Goal: Task Accomplishment & Management: Manage account settings

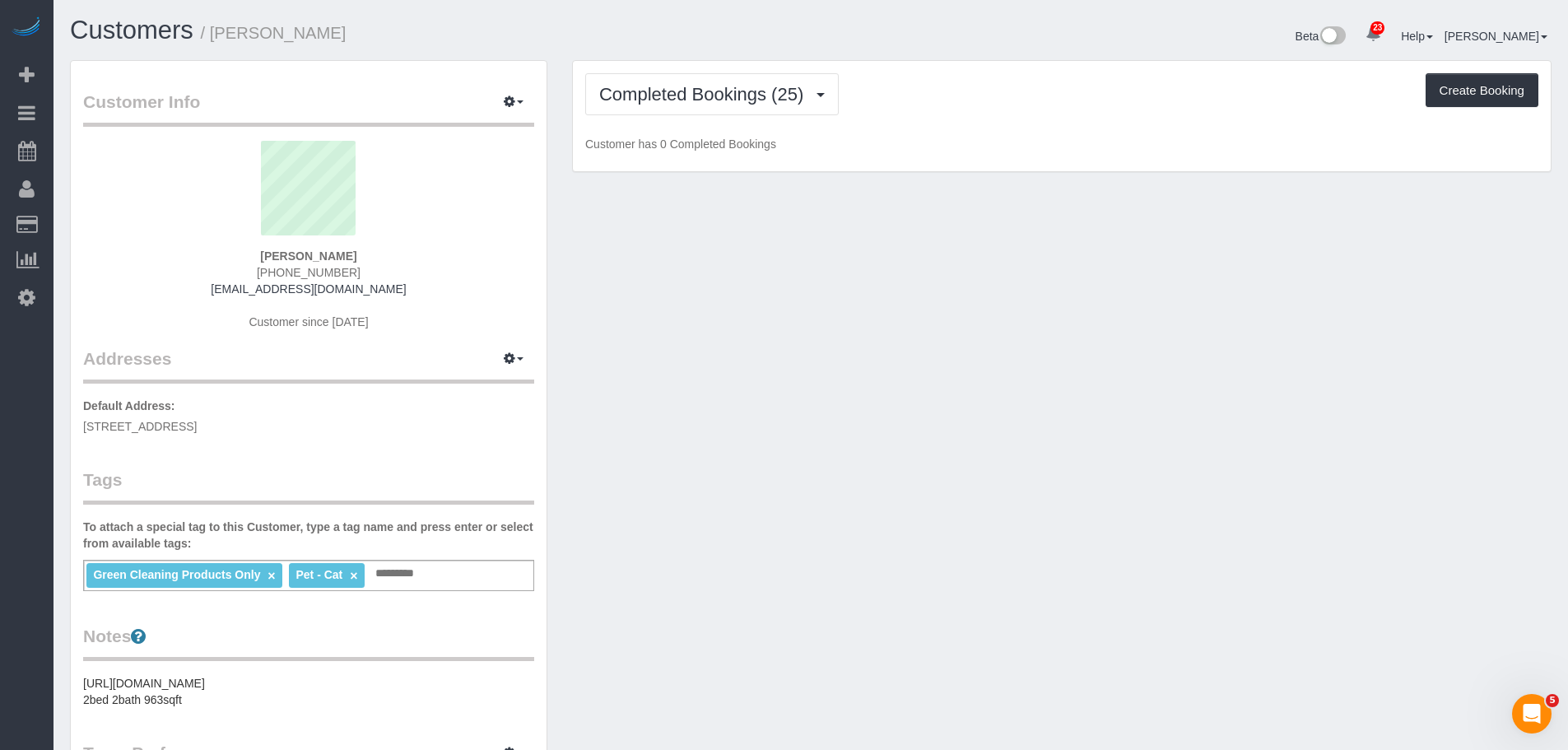
click at [960, 126] on div "Completed Bookings (25) Completed Bookings (25) Upcoming Bookings (0) Cancelled…" at bounding box center [1062, 117] width 978 height 111
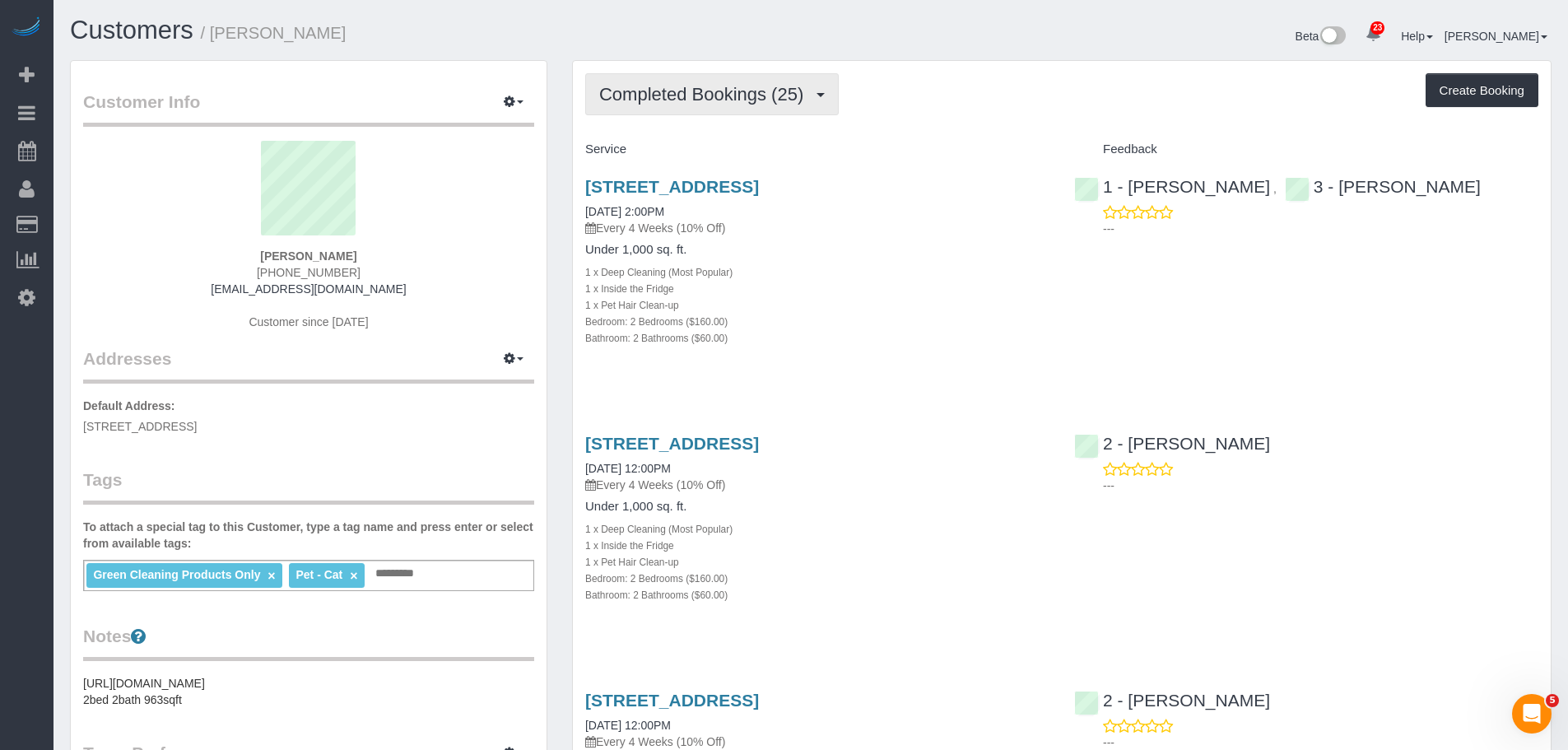
click at [763, 102] on span "Completed Bookings (25)" at bounding box center [705, 94] width 212 height 20
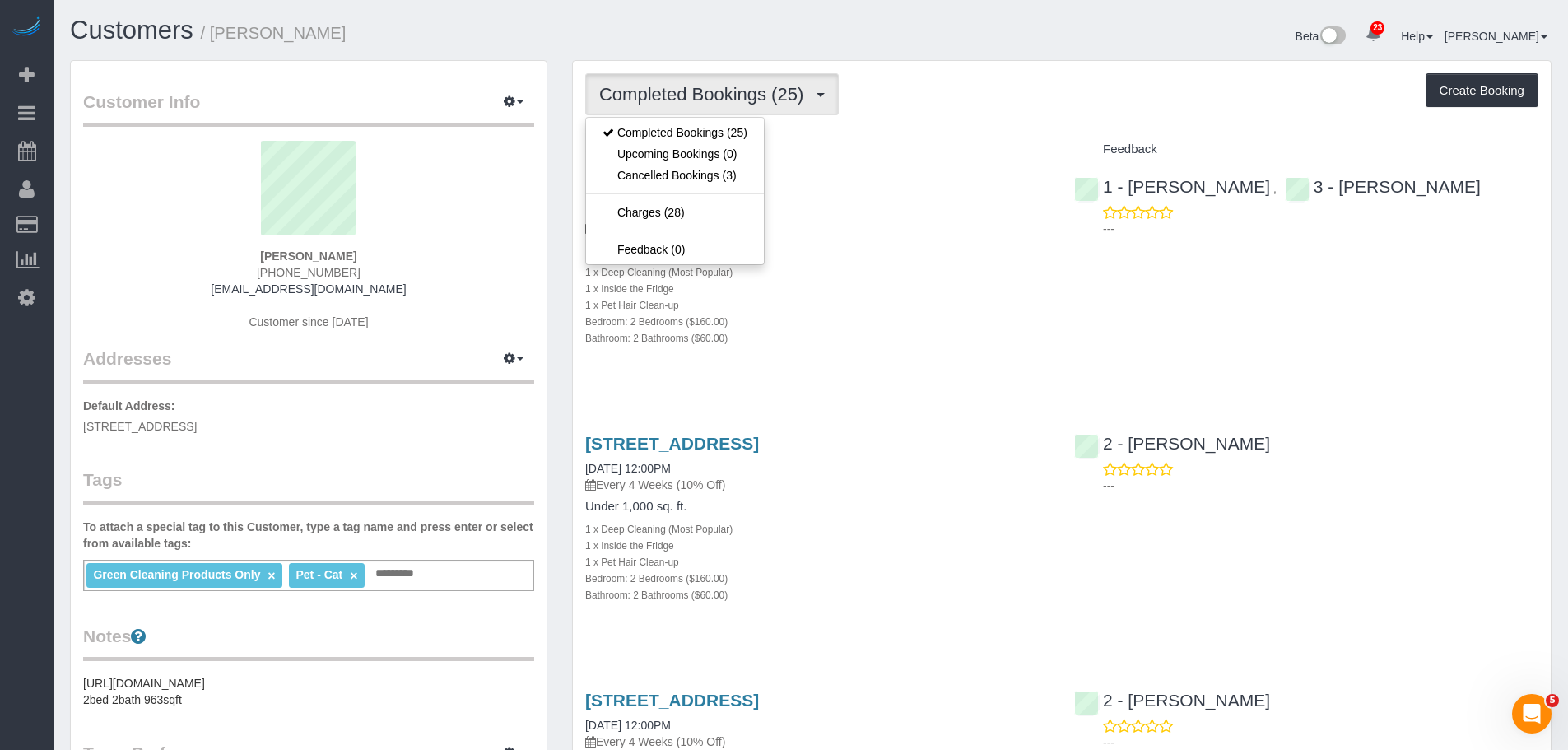
click at [1015, 82] on div "Completed Bookings (25) Completed Bookings (25) Upcoming Bookings (0) Cancelled…" at bounding box center [1062, 95] width 954 height 42
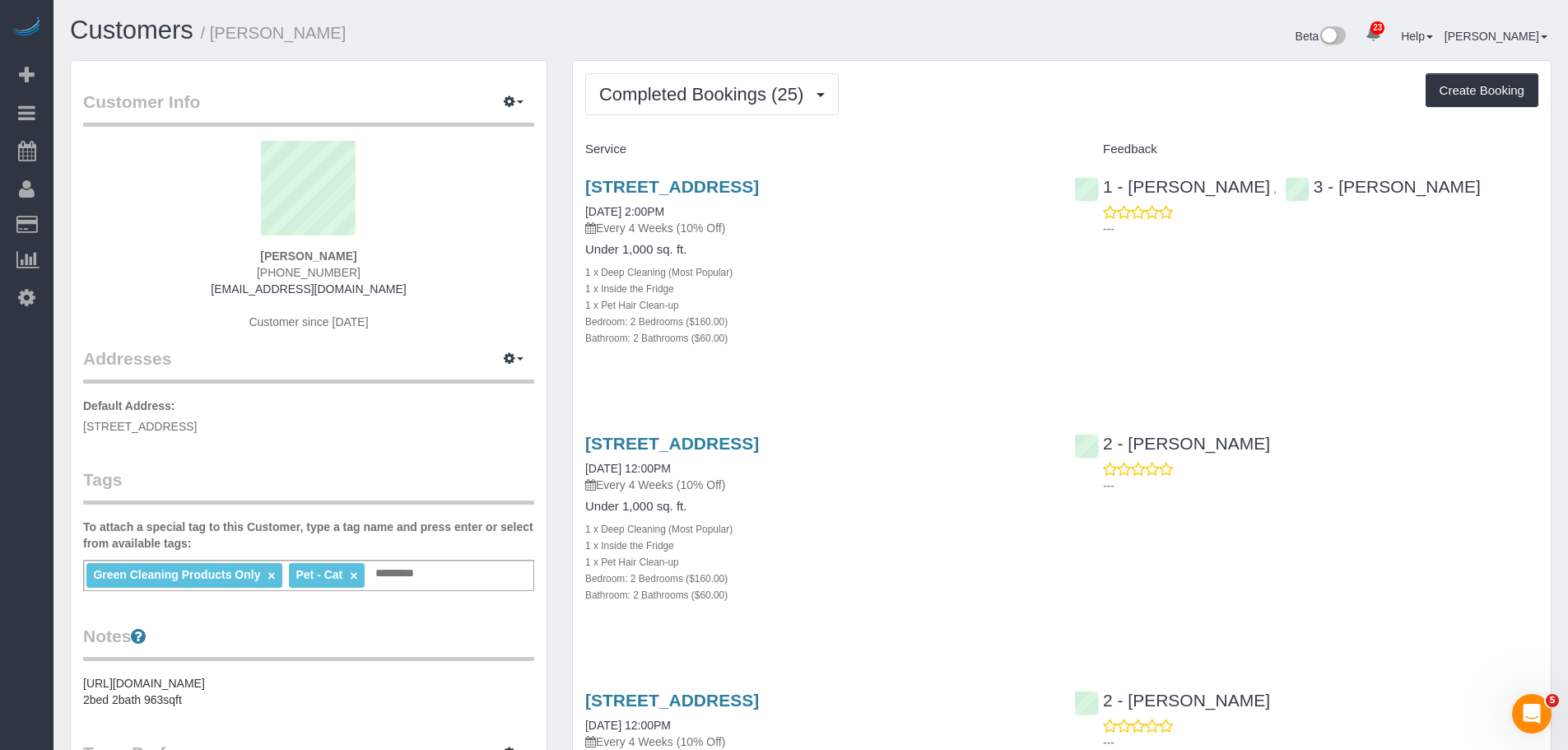
drag, startPoint x: 988, startPoint y: 186, endPoint x: 583, endPoint y: 193, distance: 405.1
click at [583, 193] on div "60 Water Street, Apt. 301, Brooklyn, NY 11201 06/05/2025 2:00PM Every 4 Weeks (…" at bounding box center [817, 270] width 489 height 216
copy link "60 Water Street, Apt. 301, Brooklyn, NY 11201"
click at [913, 359] on div "60 Water Street, Apt. 301, Brooklyn, NY 11201 06/05/2025 2:00PM Every 4 Weeks (…" at bounding box center [817, 270] width 489 height 216
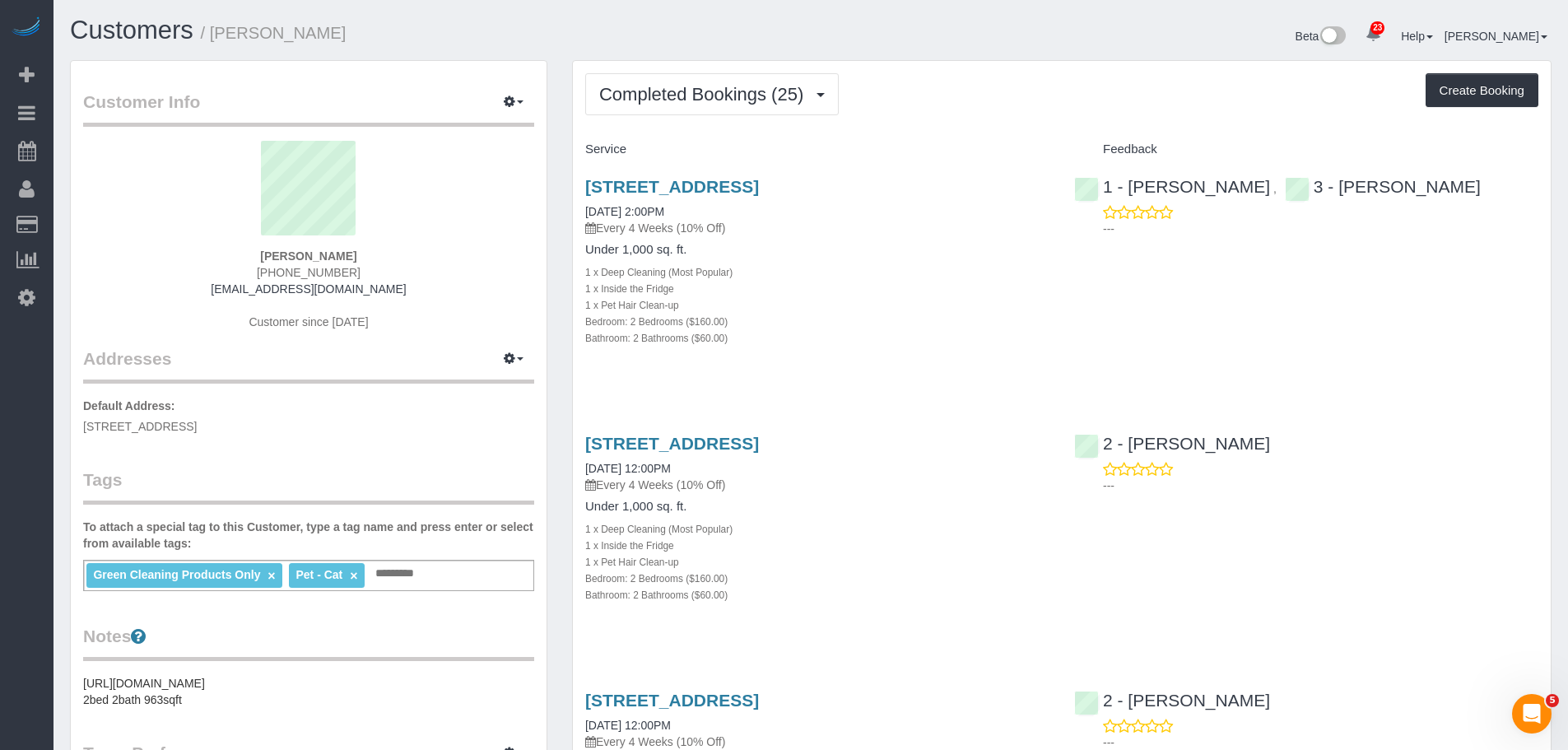
click at [860, 364] on div "60 Water Street, Apt. 301, Brooklyn, NY 11201 06/05/2025 2:00PM Every 4 Weeks (…" at bounding box center [817, 270] width 489 height 216
click at [968, 91] on div "Completed Bookings (25) Completed Bookings (25) Upcoming Bookings (0) Cancelled…" at bounding box center [1062, 95] width 954 height 42
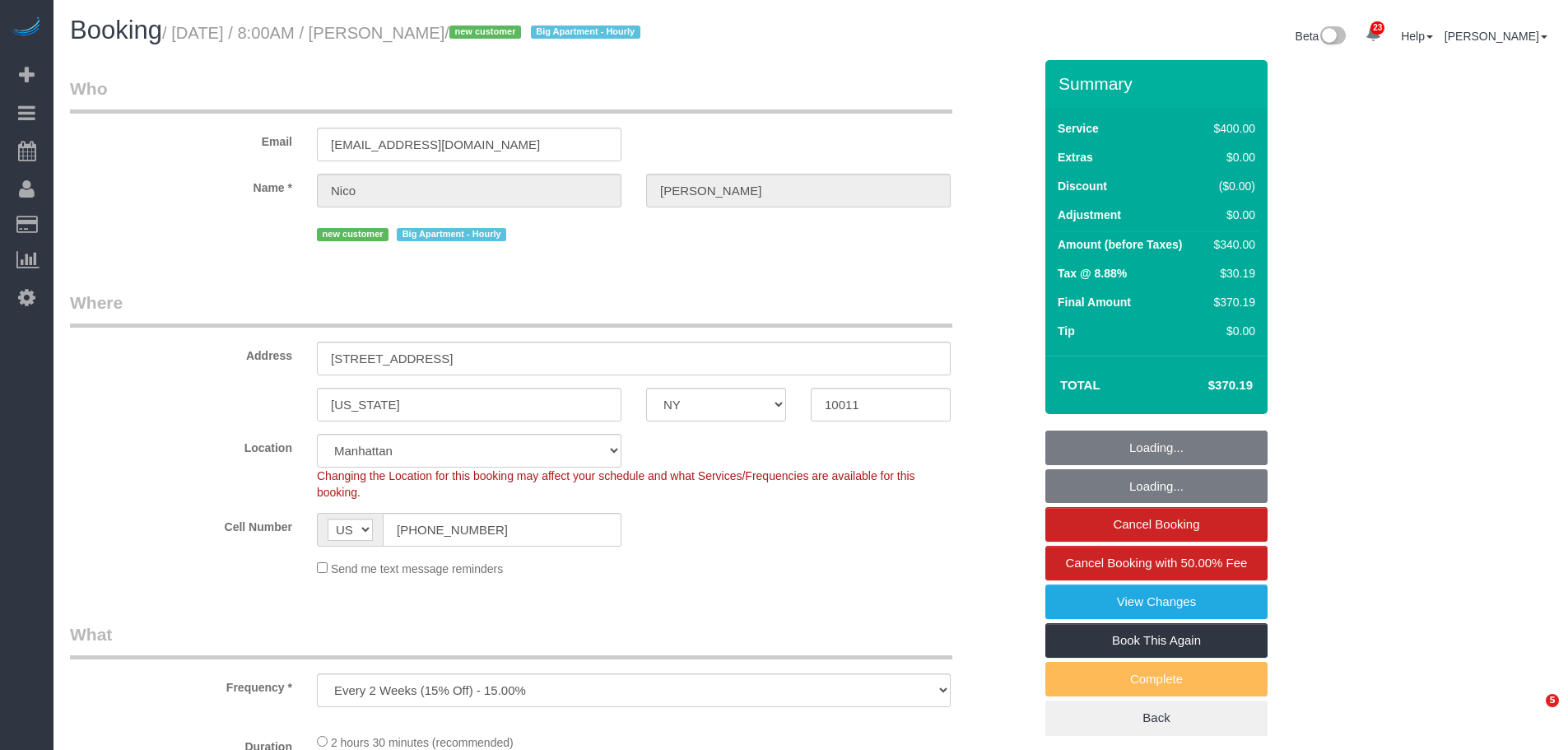
select select "NY"
select select "number:56"
select select "number:71"
select select "number:15"
select select "number:5"
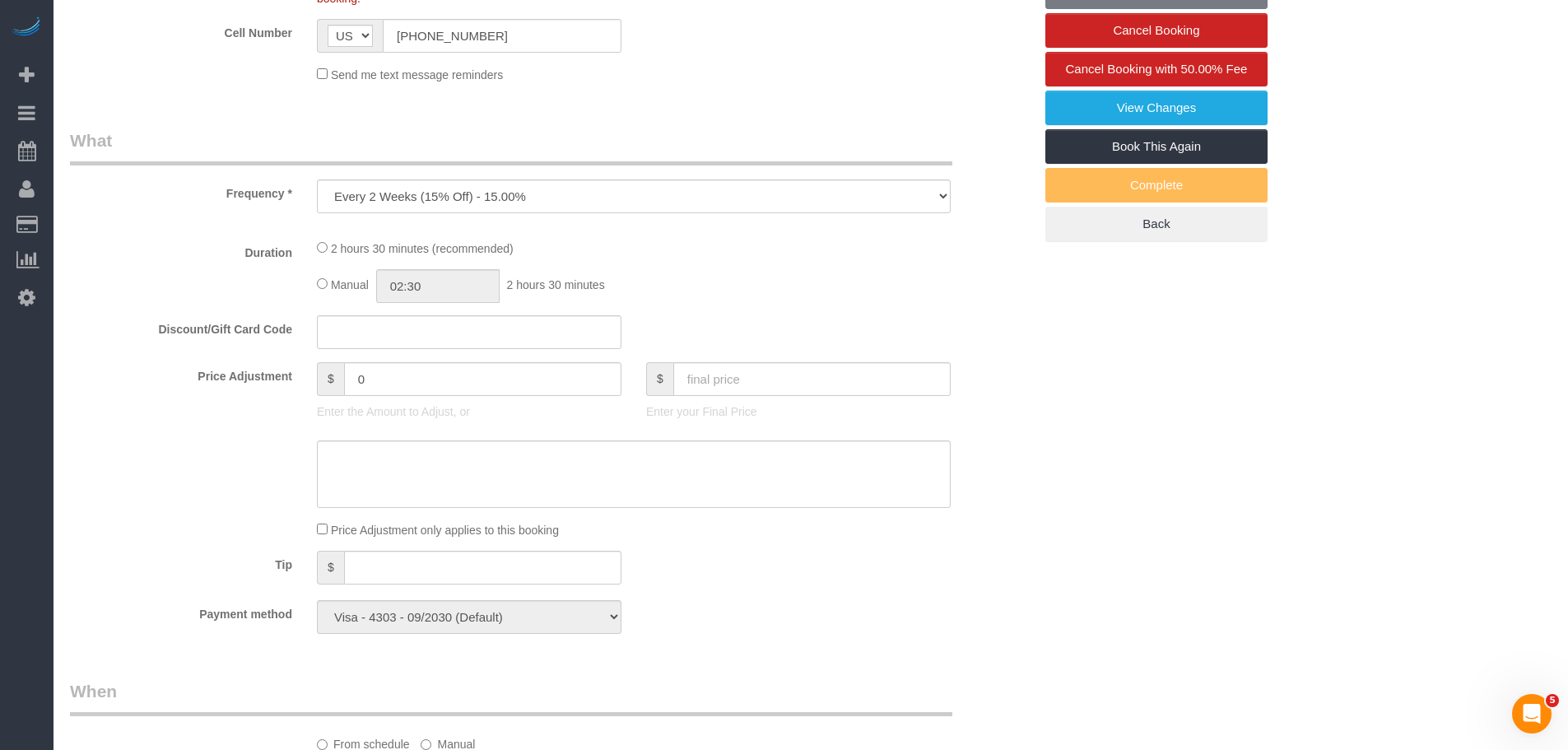
select select "spot1"
select select "object:980"
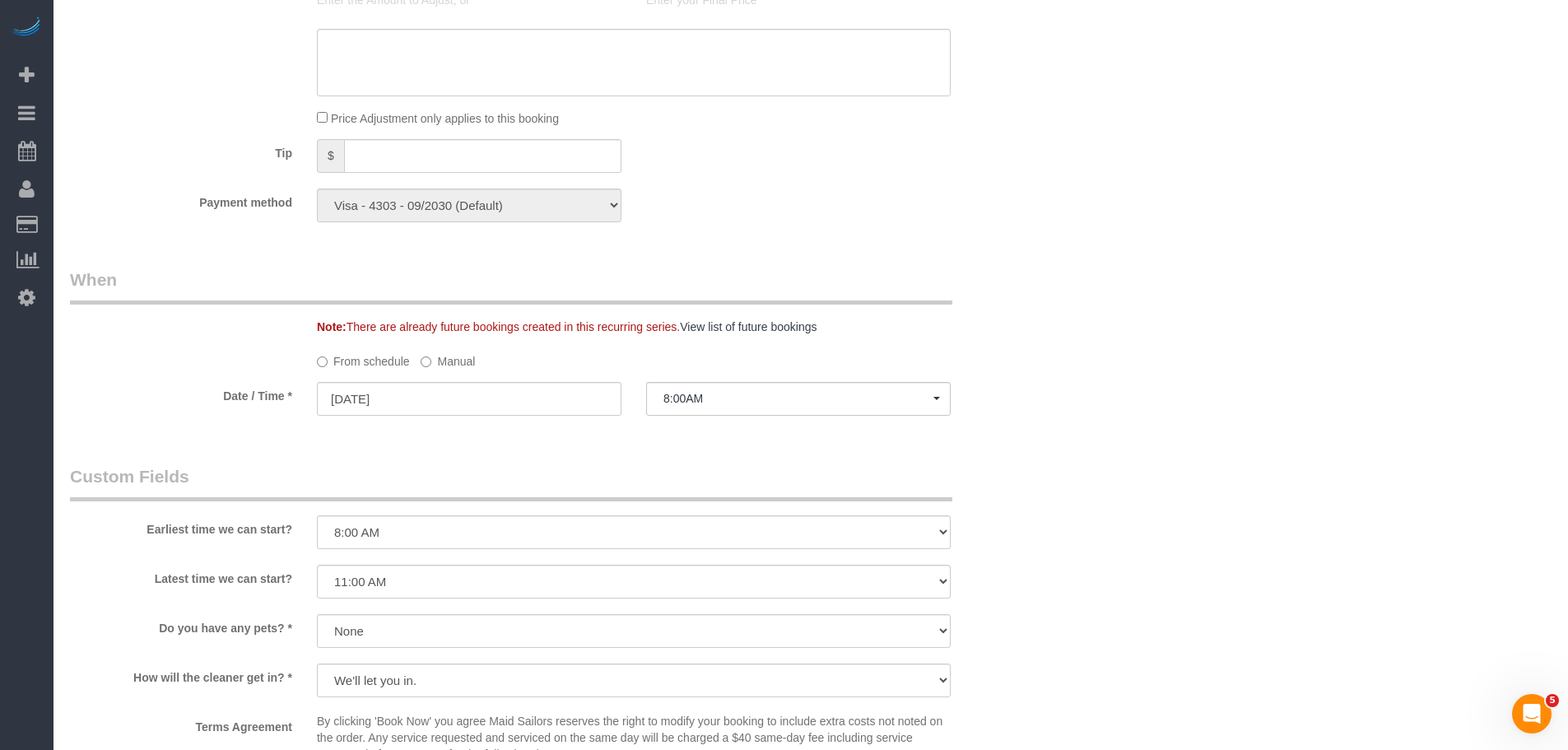
select select "150"
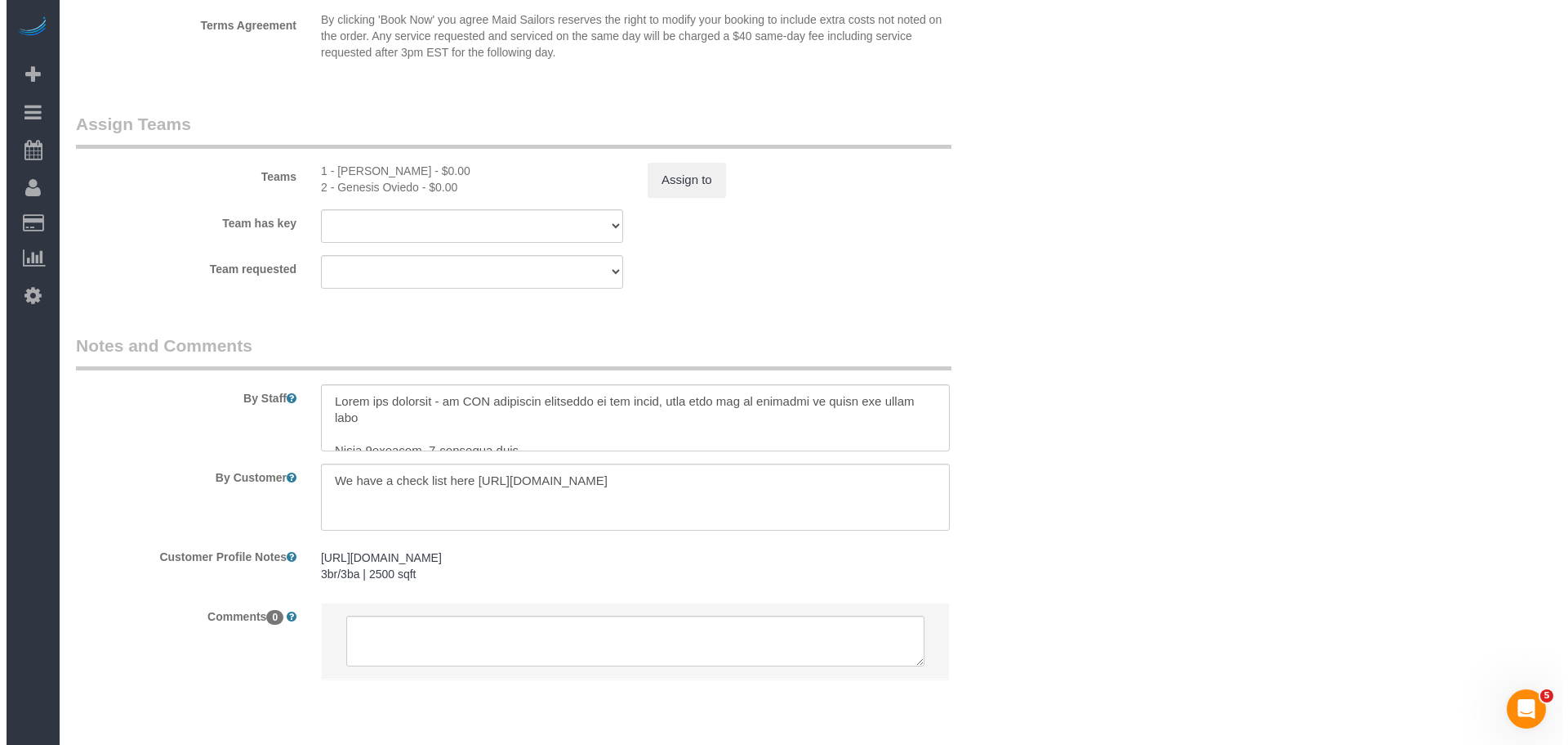
scroll to position [1645, 0]
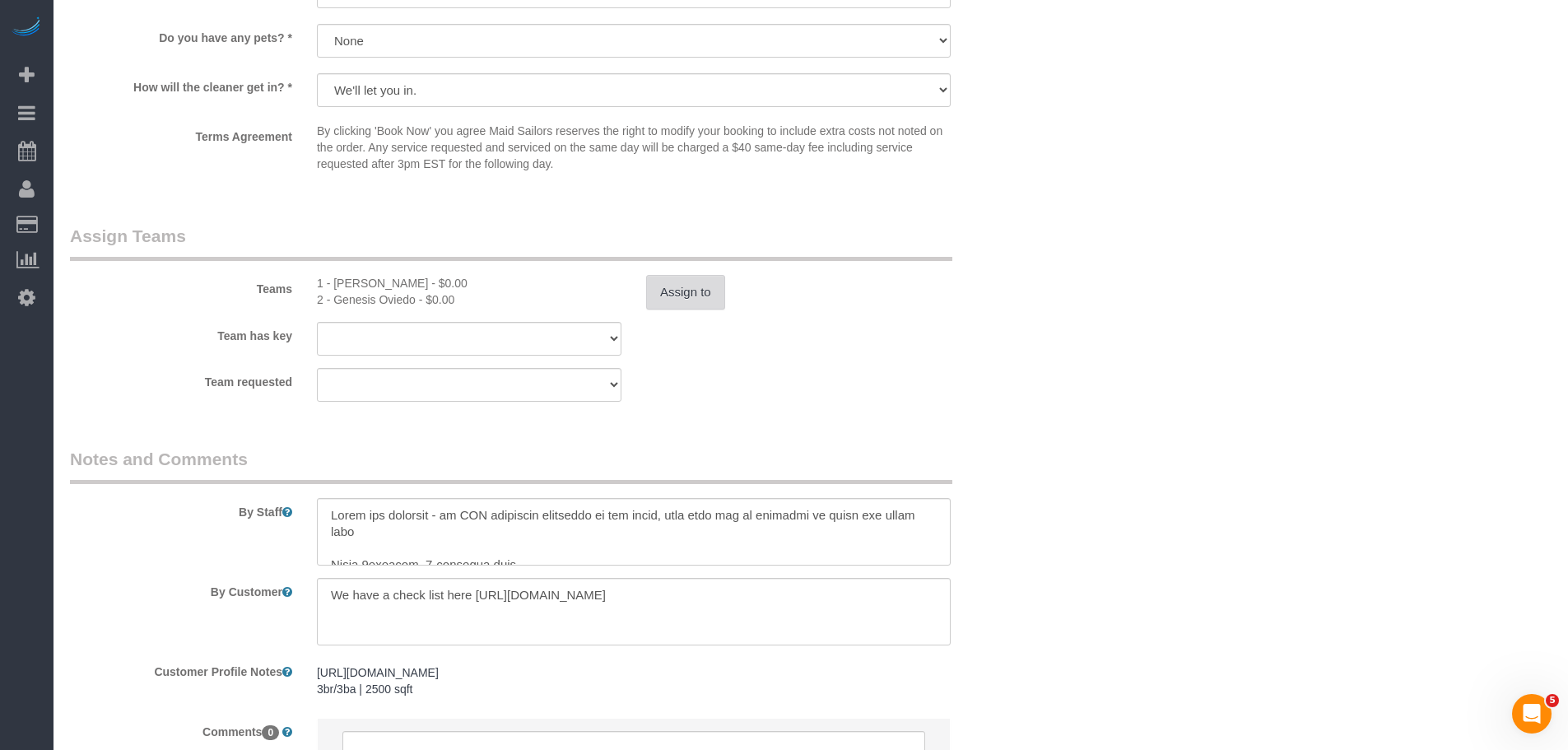
click at [674, 294] on button "Assign to" at bounding box center [685, 292] width 79 height 34
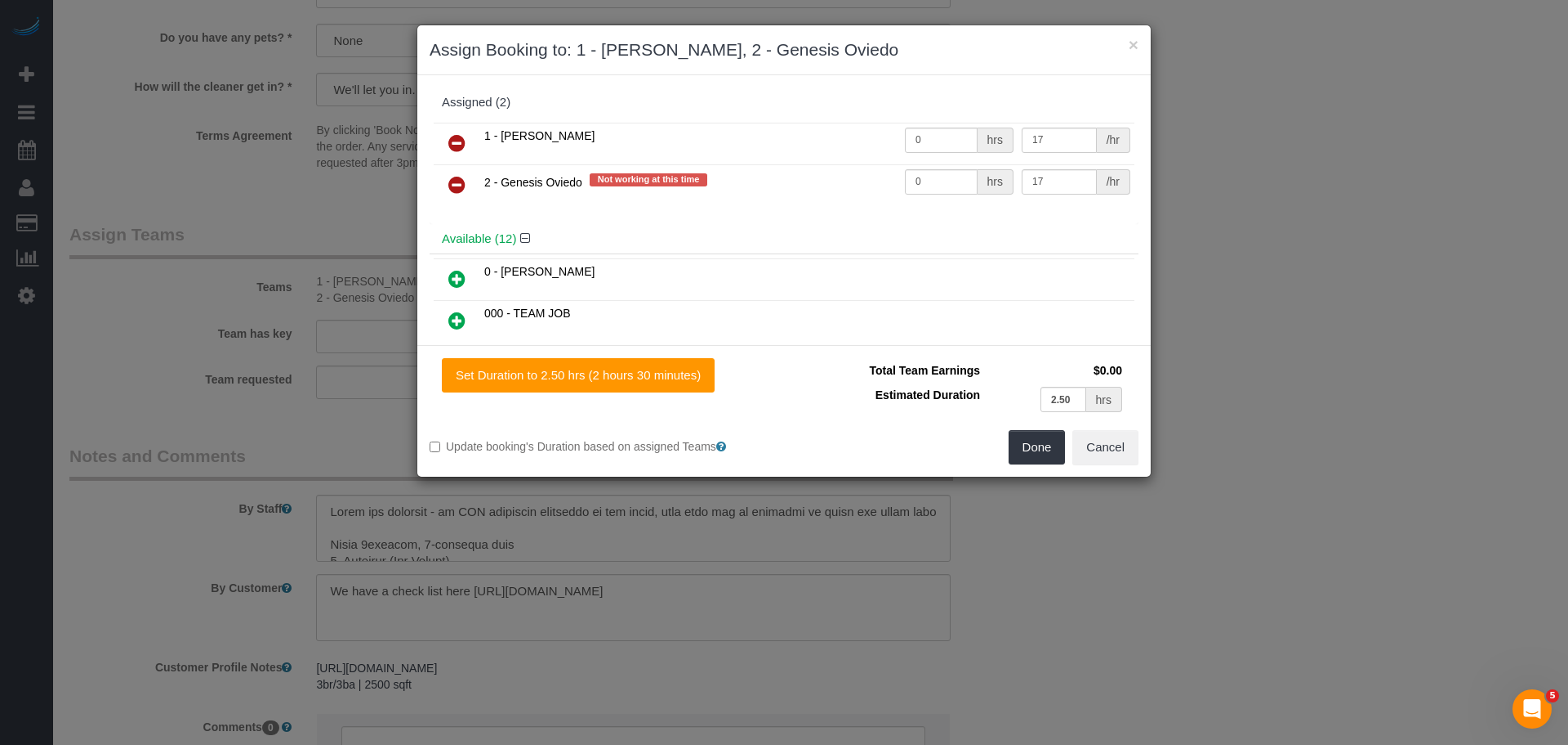
click at [445, 161] on td at bounding box center [457, 144] width 46 height 42
click at [457, 170] on link at bounding box center [457, 185] width 39 height 32
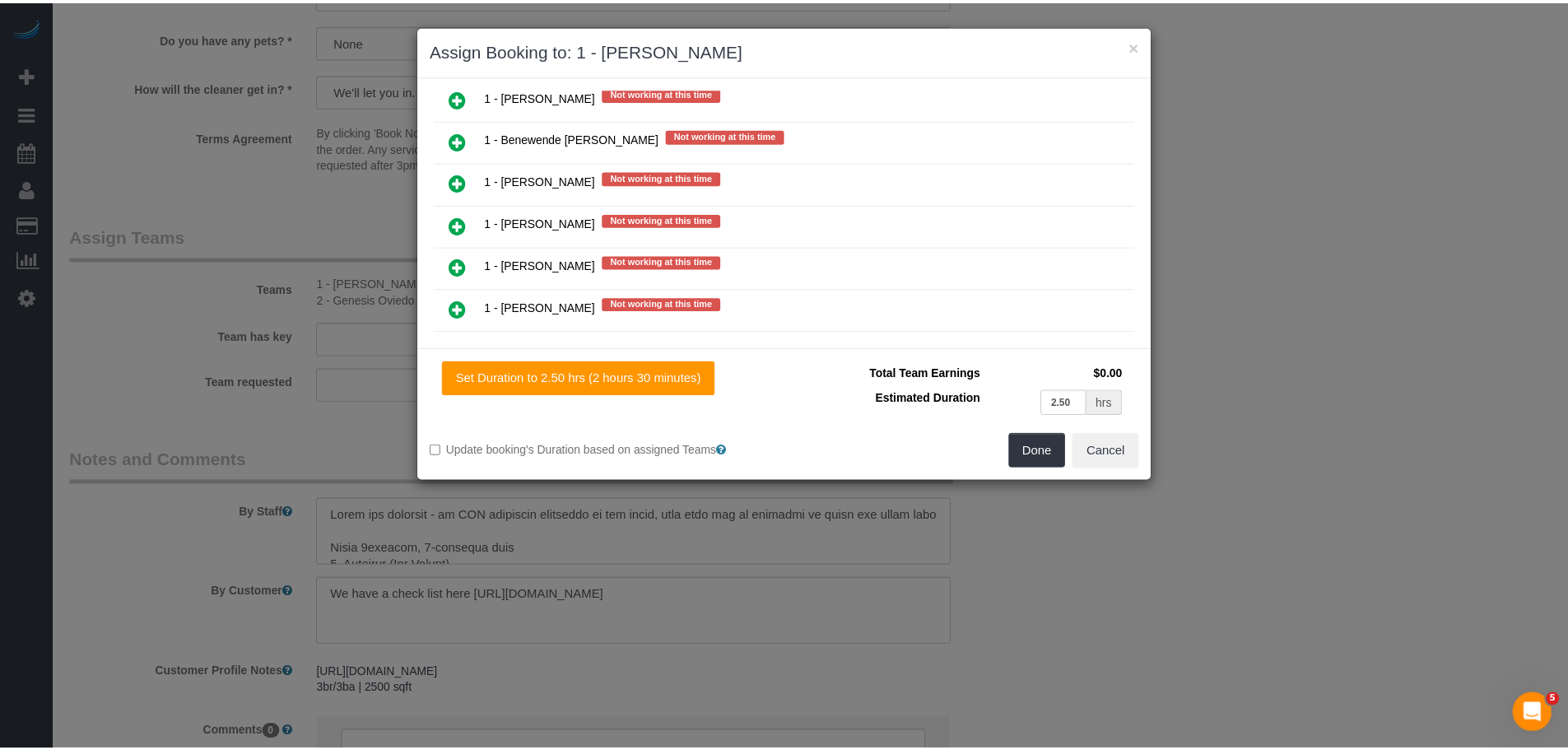
scroll to position [1646, 0]
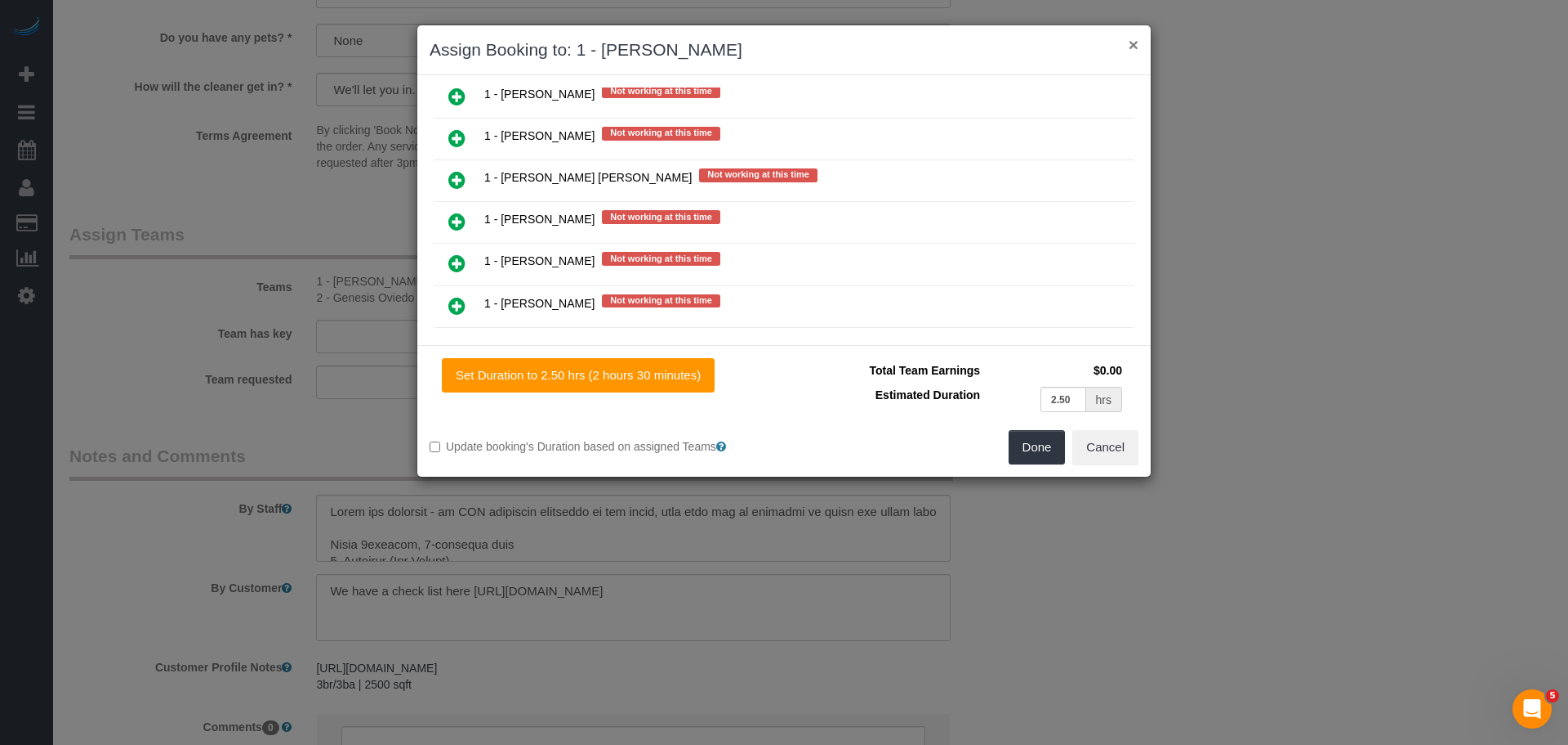
click at [1135, 47] on button "×" at bounding box center [1133, 45] width 10 height 18
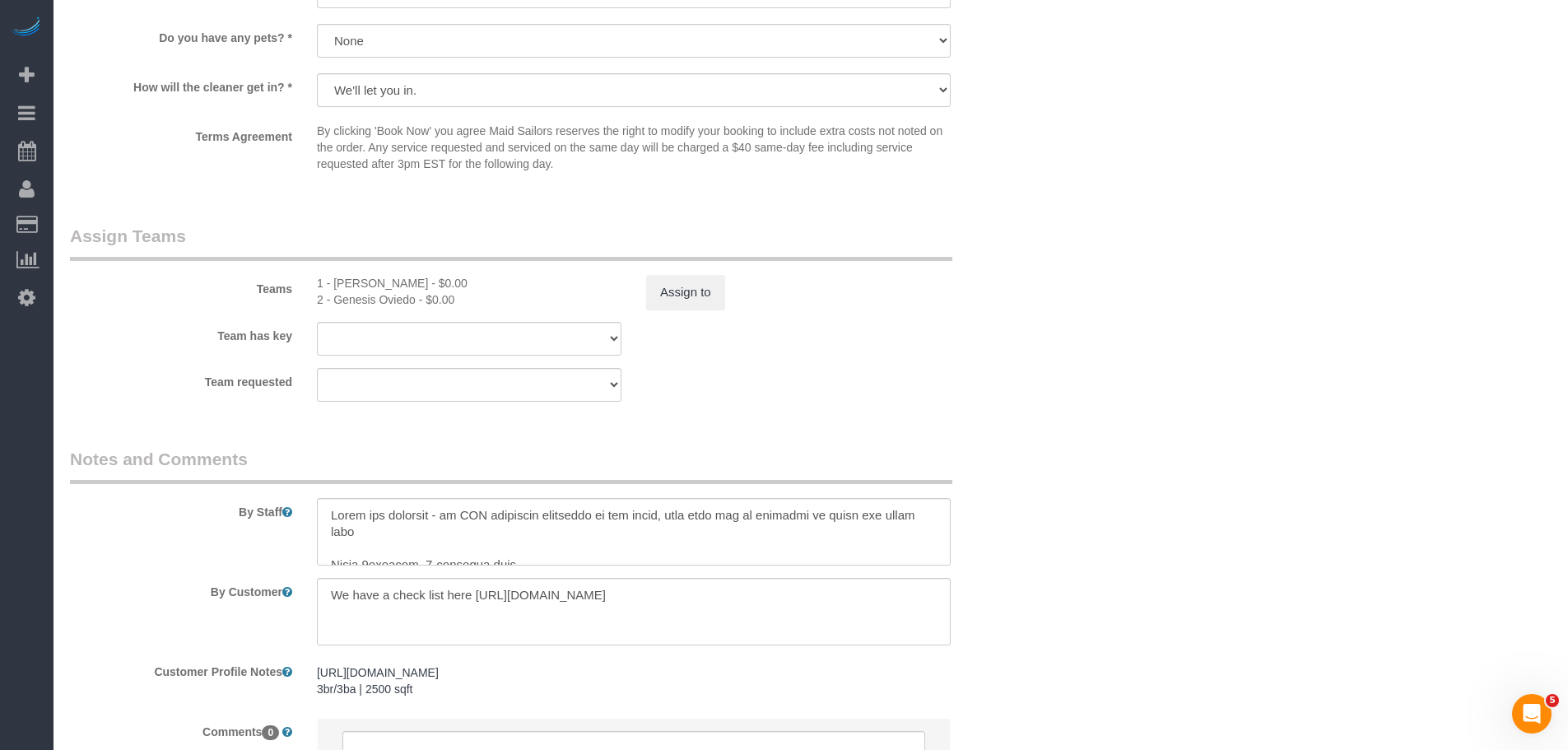
click at [986, 354] on div "Team has key 1 - Kariluz Romero 2 - Genesis Oviedo 000- Donna Mercado 000 - Par…" at bounding box center [552, 338] width 988 height 34
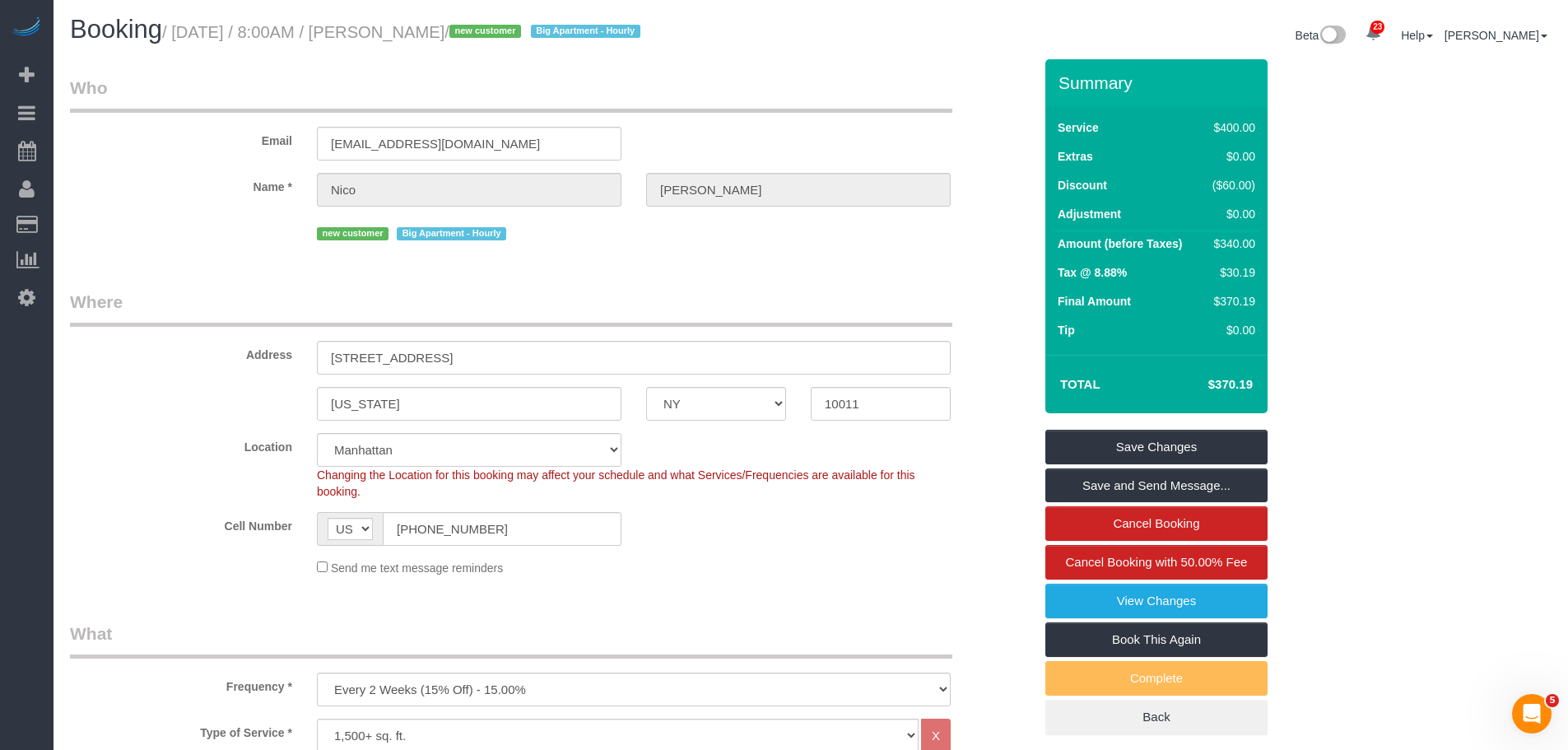
scroll to position [0, 0]
drag, startPoint x: 766, startPoint y: 125, endPoint x: 561, endPoint y: 87, distance: 208.5
click at [762, 123] on div "Email nicoontheweb@aol.com" at bounding box center [552, 119] width 988 height 85
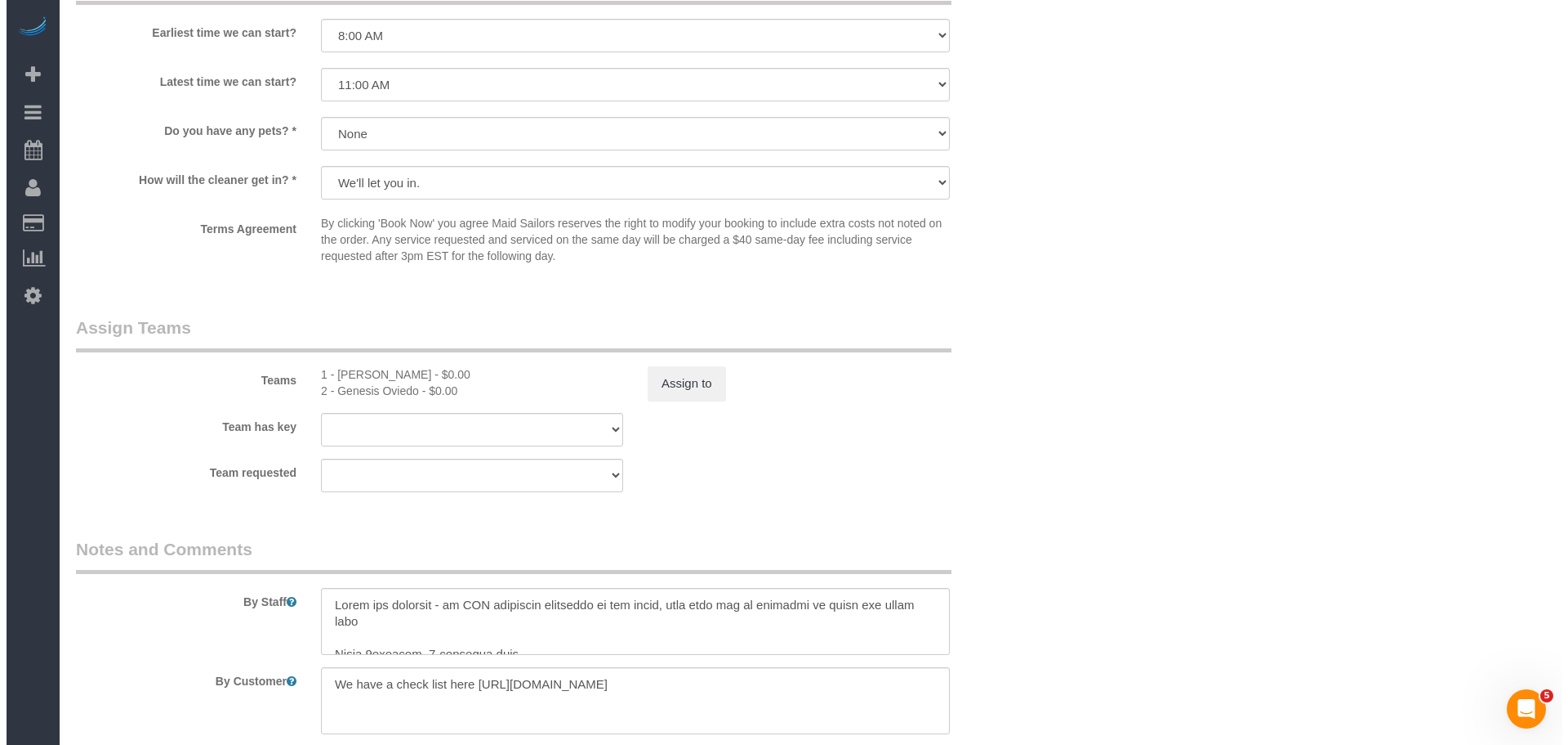
scroll to position [1635, 0]
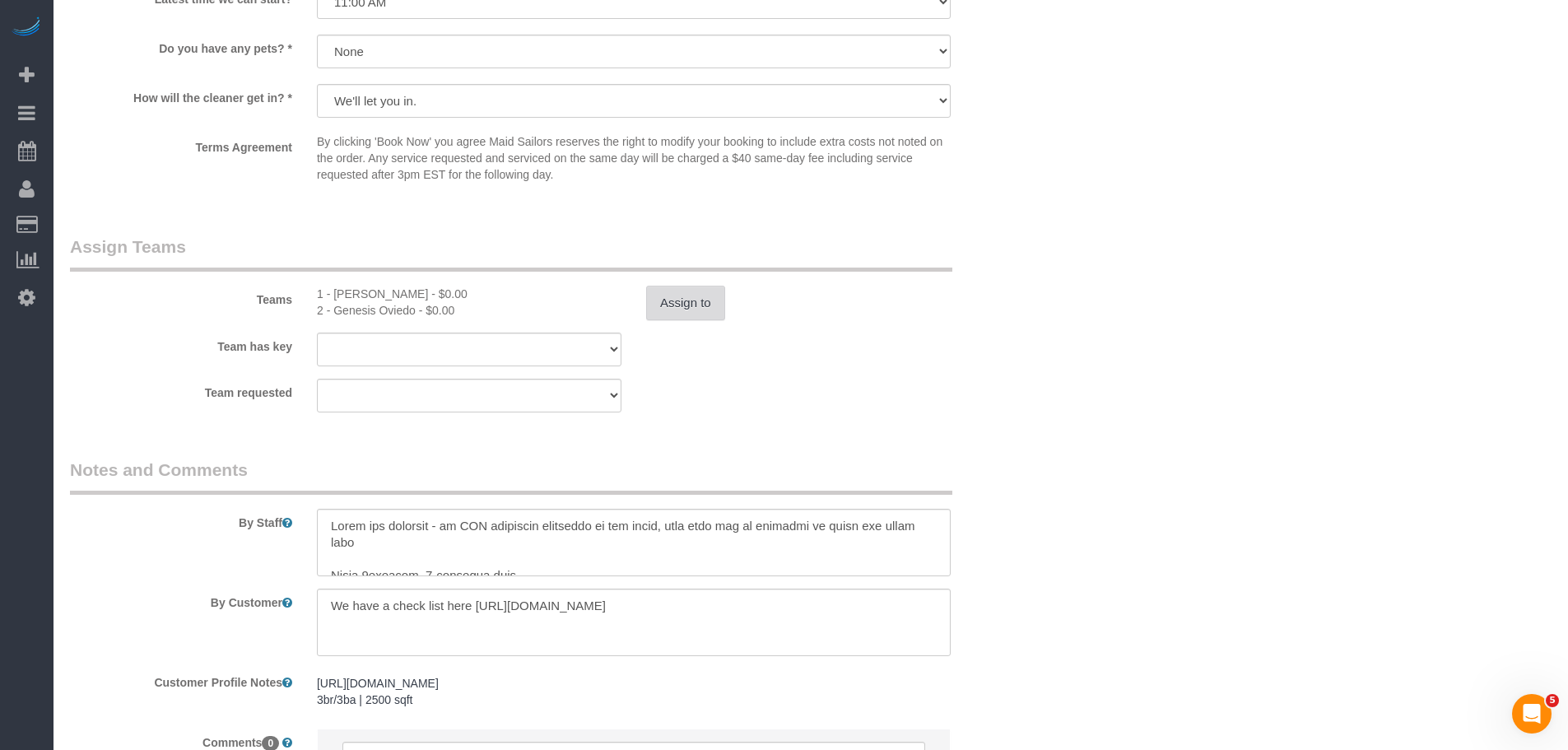
click at [679, 318] on button "Assign to" at bounding box center [685, 302] width 79 height 34
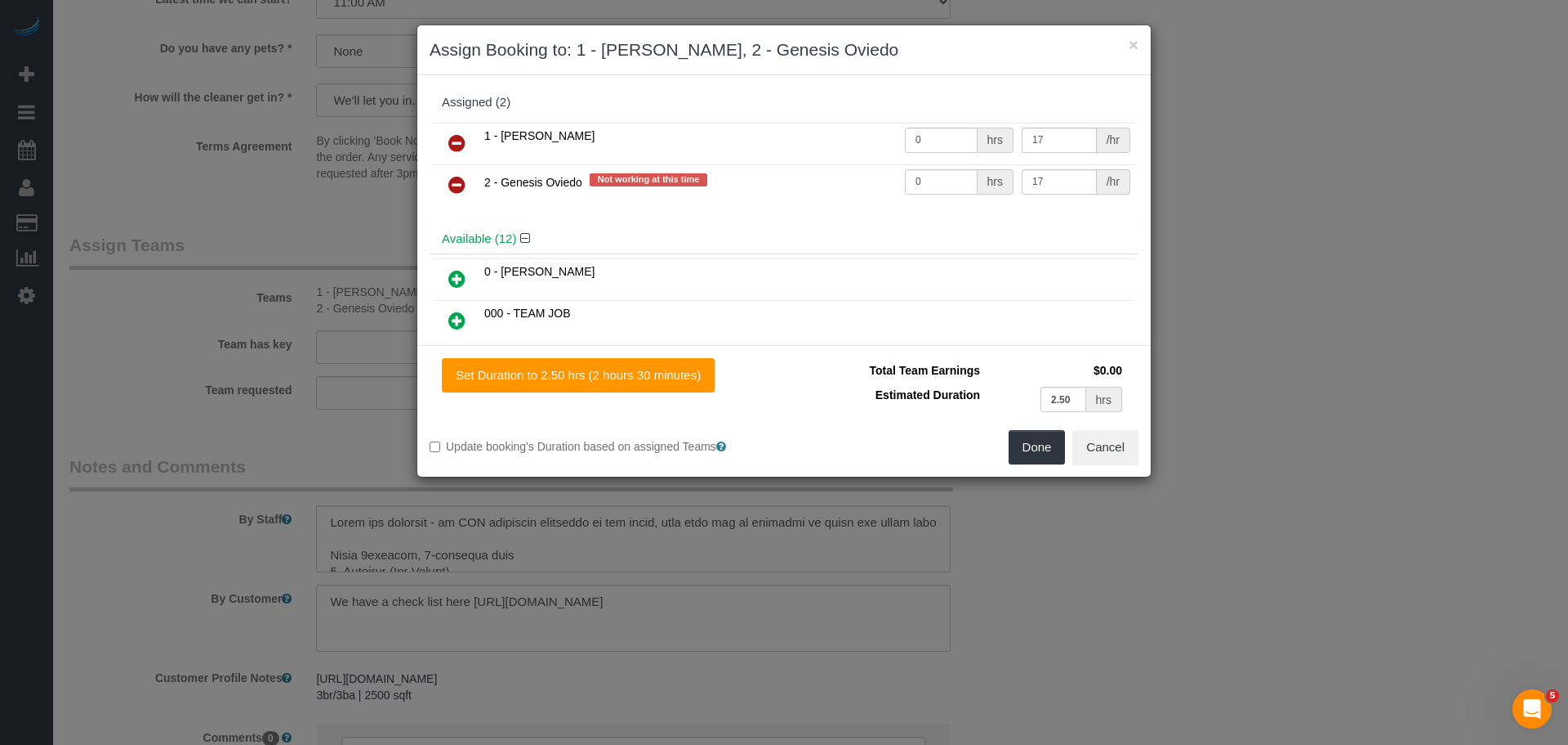
click at [454, 179] on icon at bounding box center [457, 184] width 18 height 19
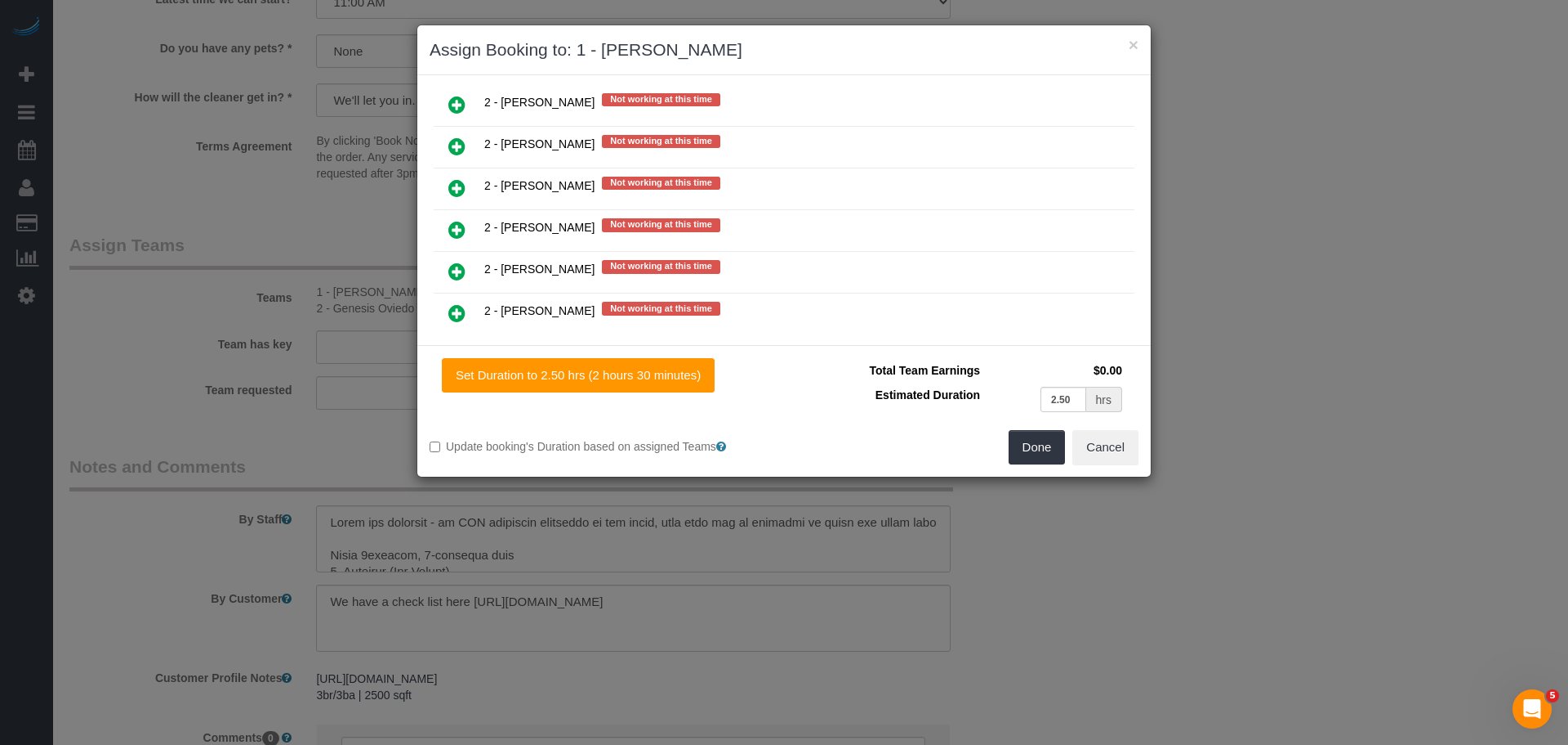
scroll to position [2779, 0]
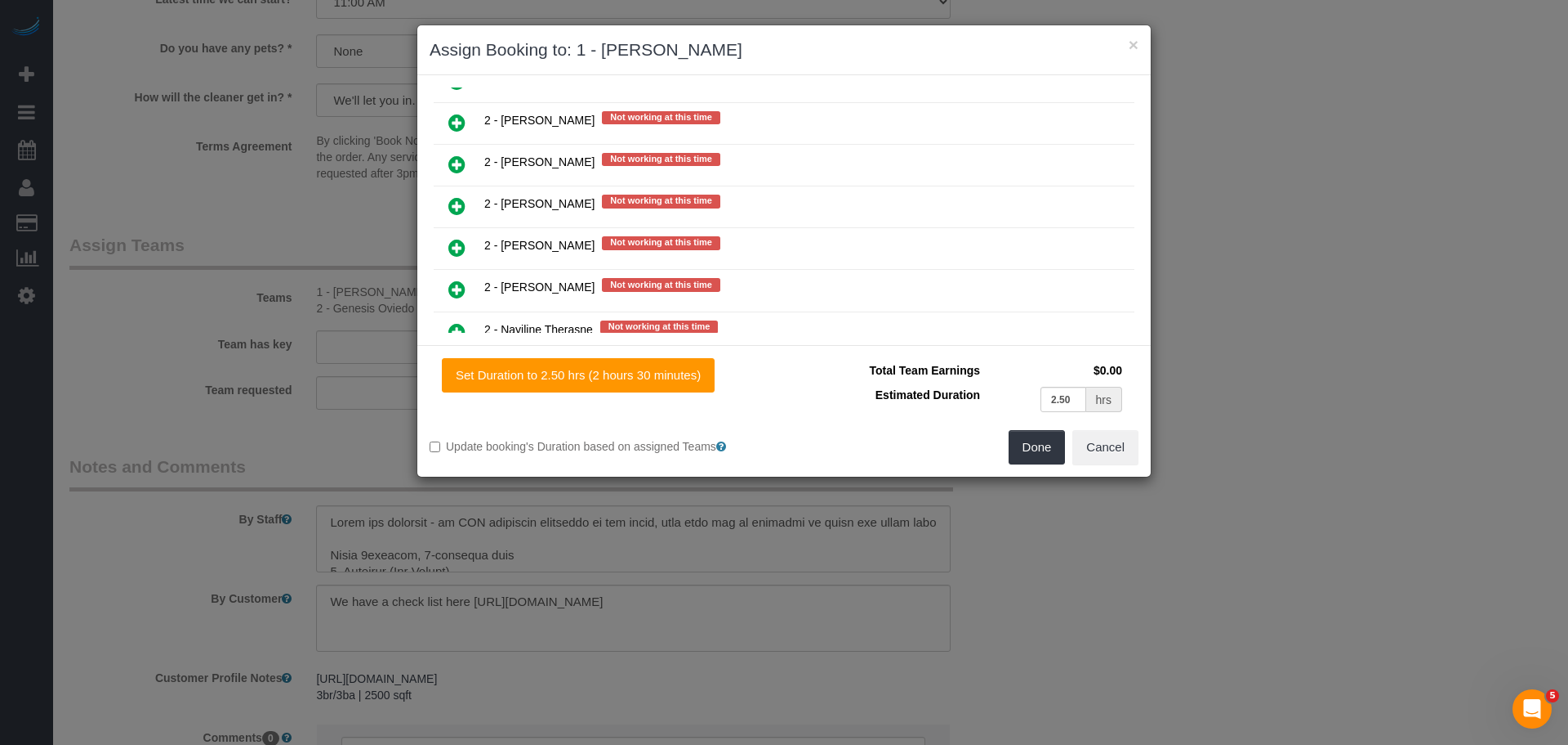
click at [451, 239] on icon at bounding box center [457, 247] width 18 height 19
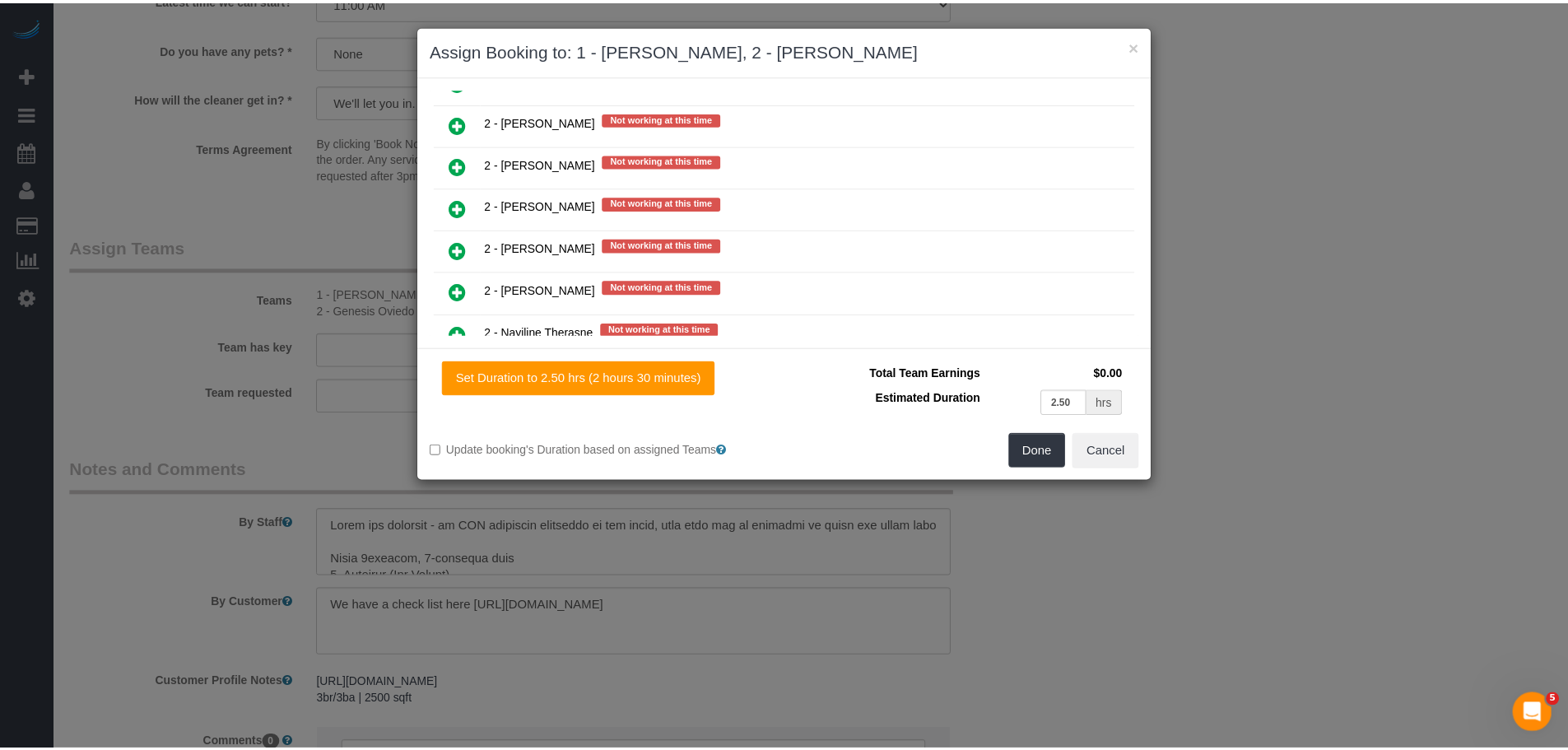
scroll to position [2839, 0]
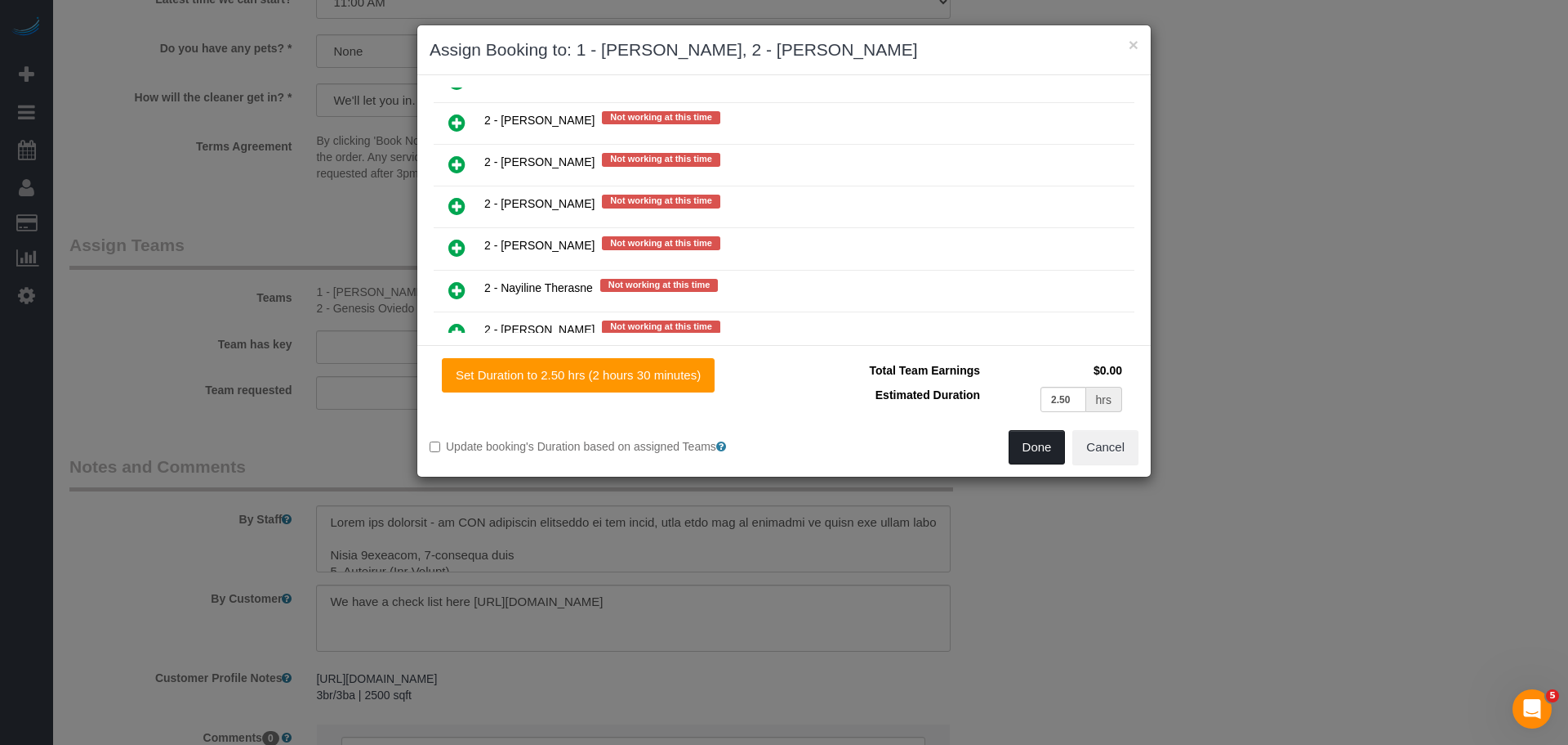
click at [1043, 449] on button "Done" at bounding box center [1037, 447] width 57 height 34
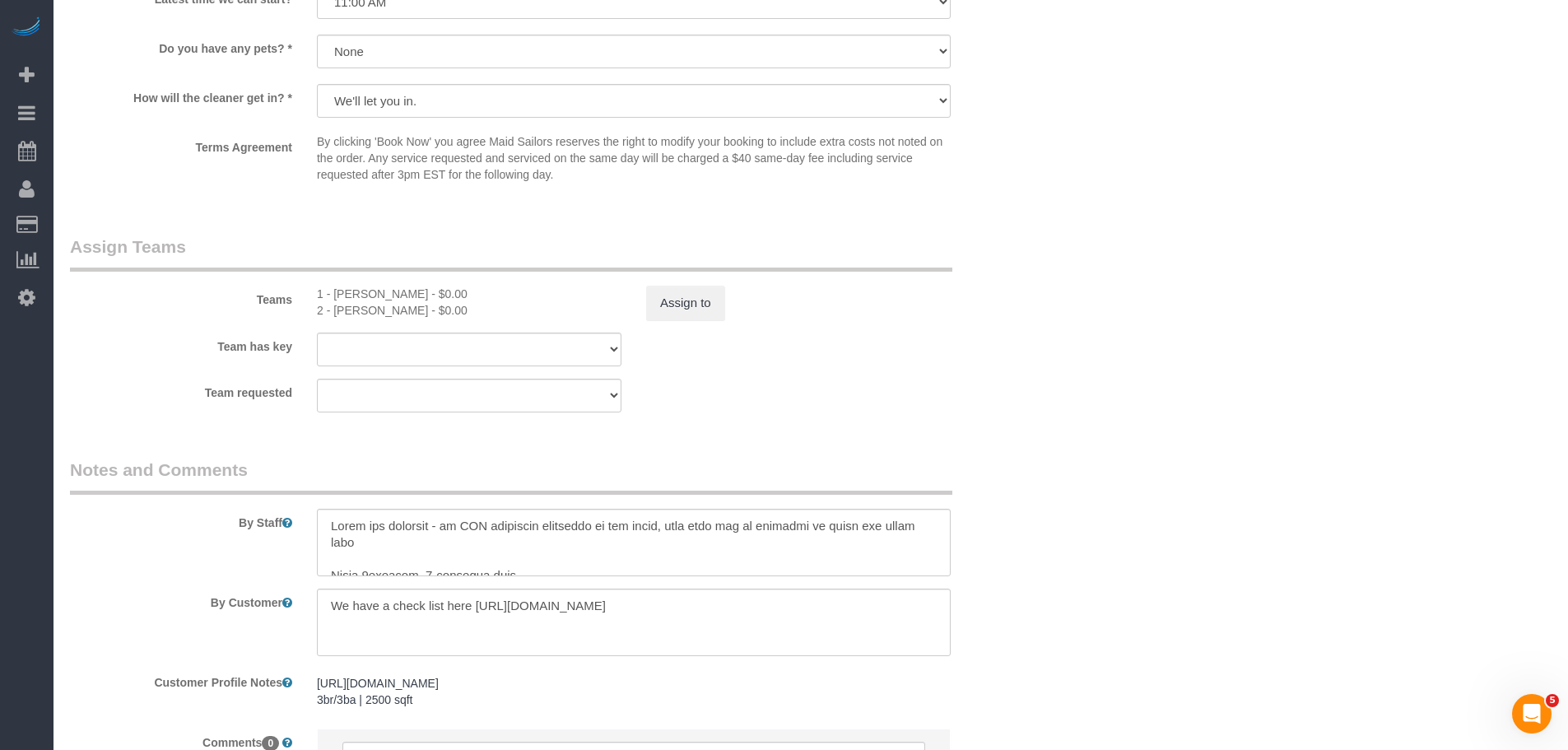
click at [942, 393] on div "Team requested 1 - Kariluz Romero 2 - Genesis Oviedo 000- Donna Mercado 000 - P…" at bounding box center [552, 395] width 988 height 34
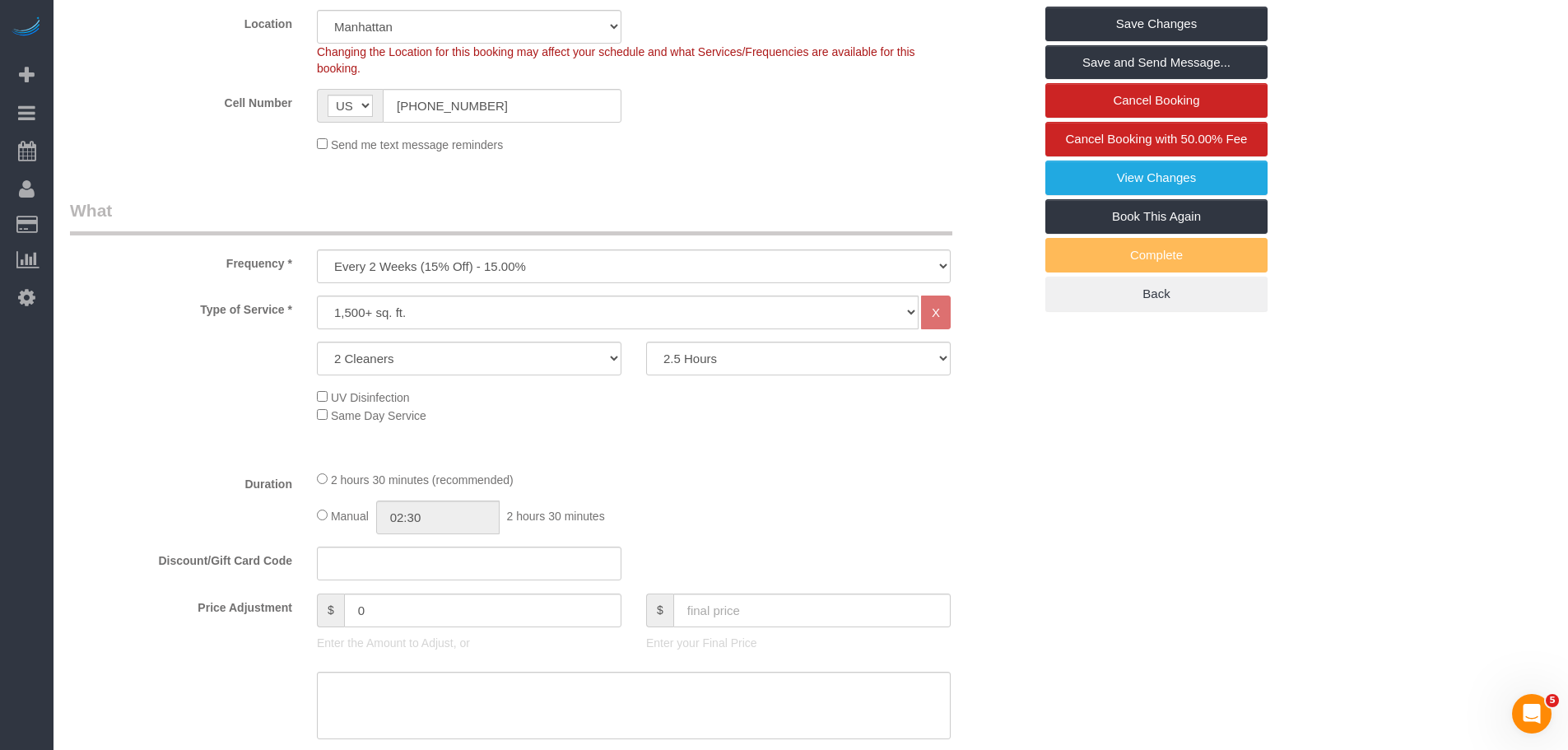
scroll to position [258, 0]
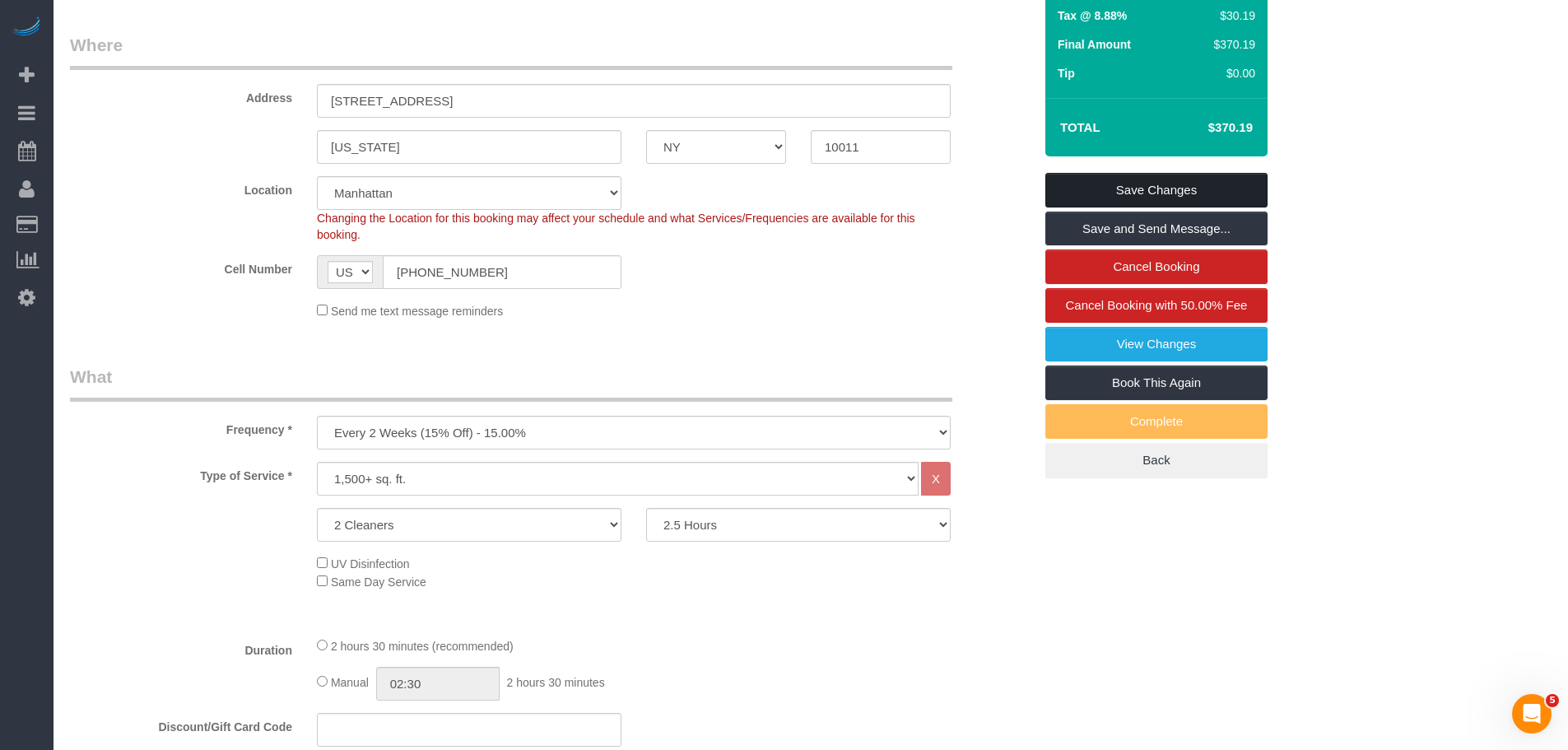
click at [1170, 181] on link "Save Changes" at bounding box center [1156, 190] width 222 height 34
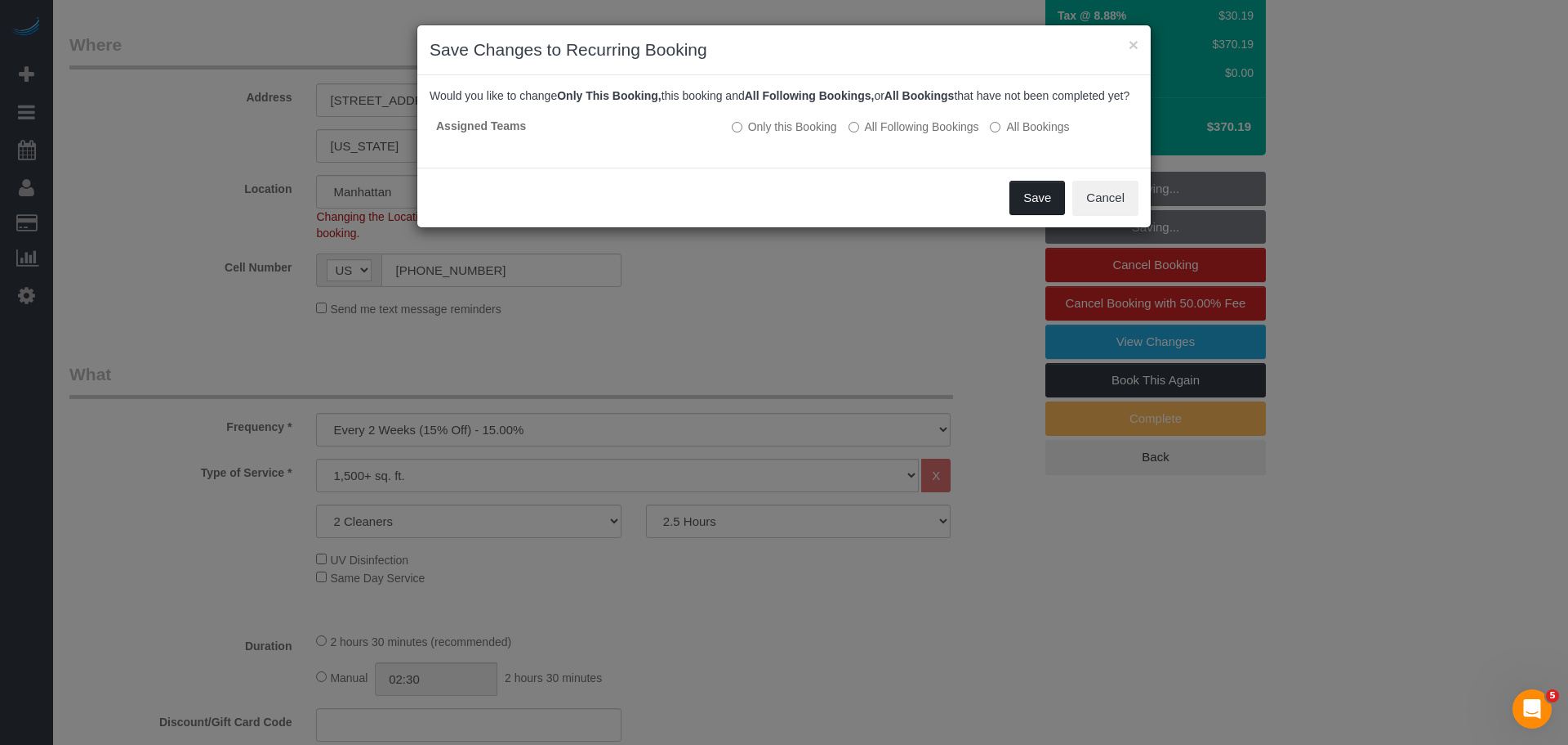
click at [1036, 211] on button "Save" at bounding box center [1037, 197] width 55 height 34
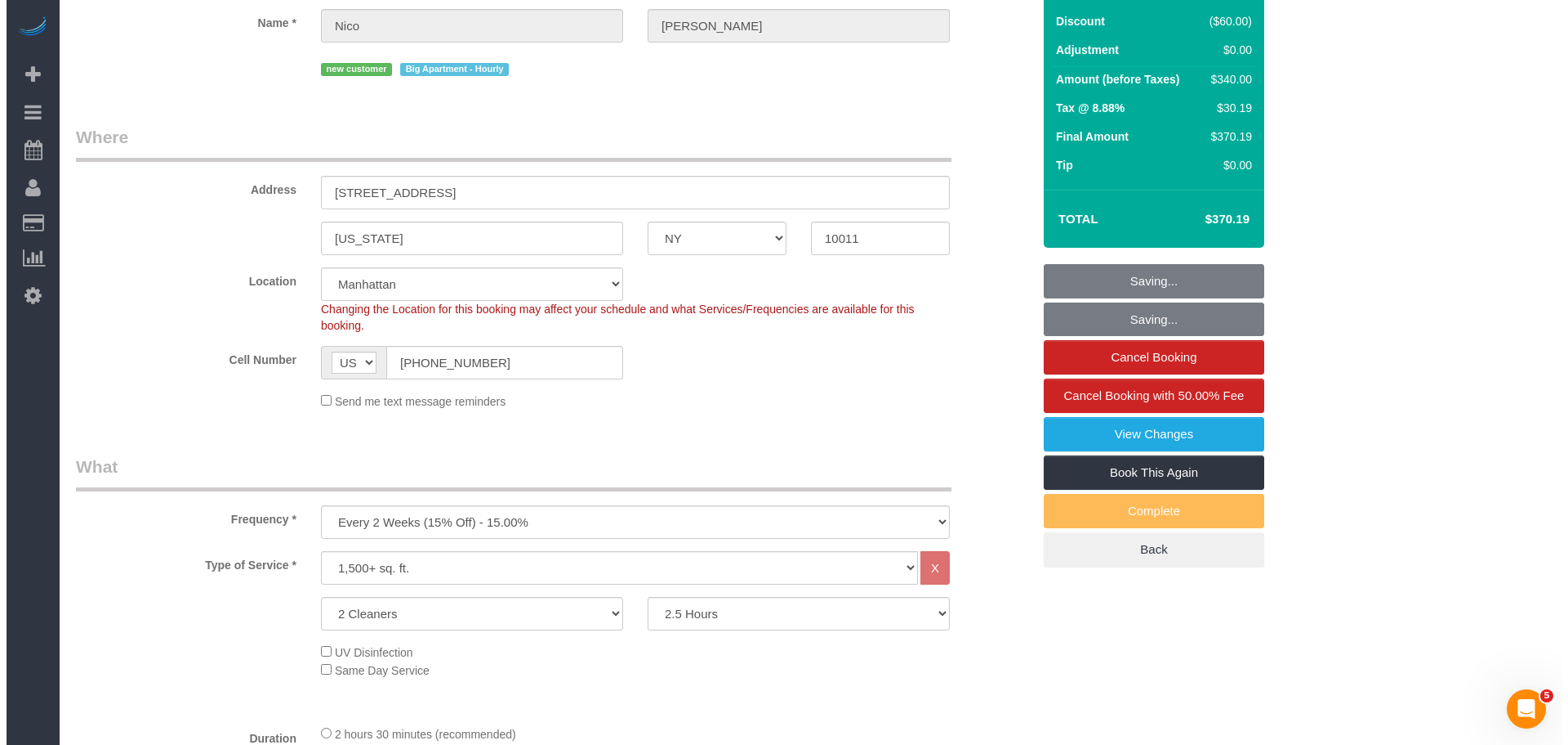
scroll to position [0, 0]
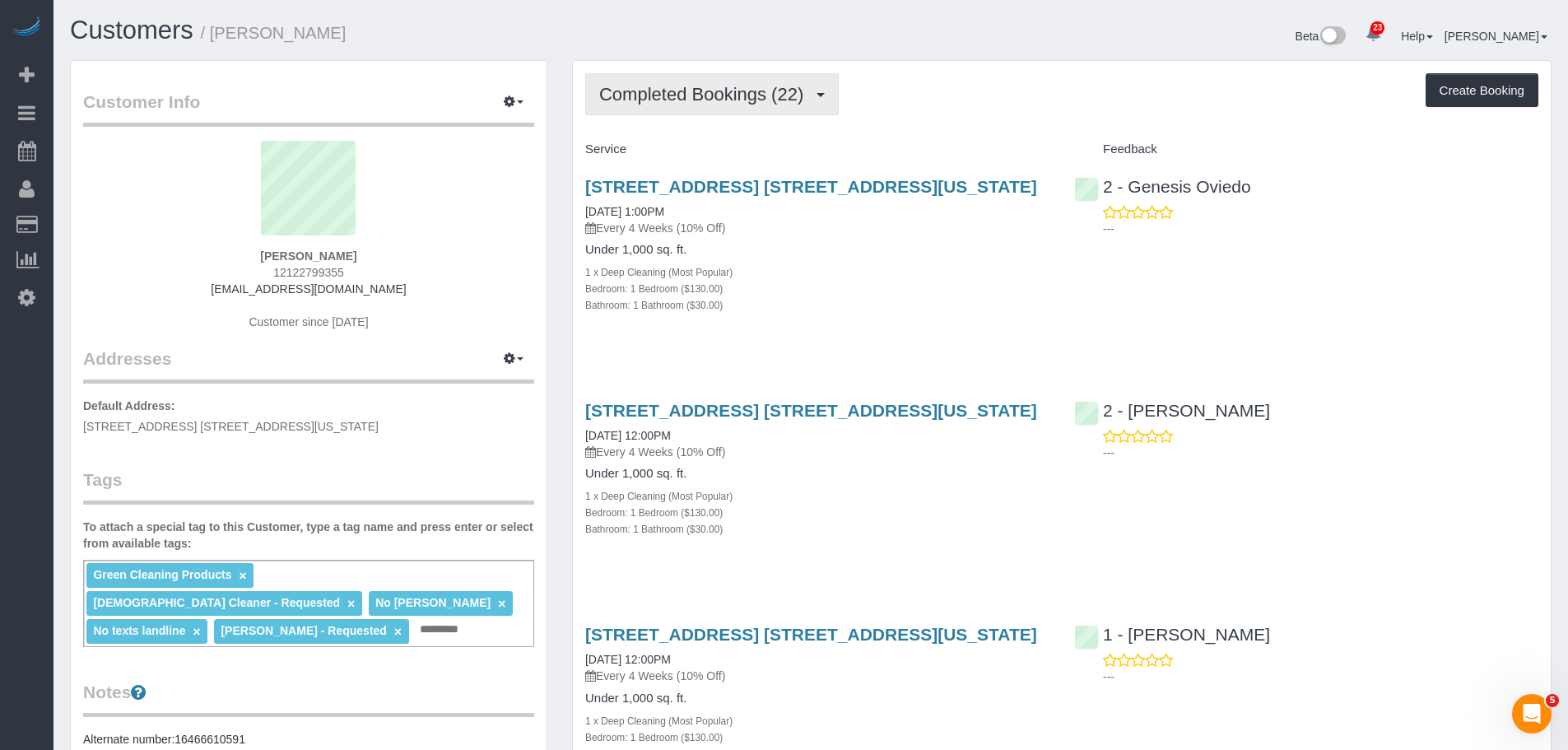
click at [711, 86] on span "Completed Bookings (22)" at bounding box center [705, 94] width 212 height 20
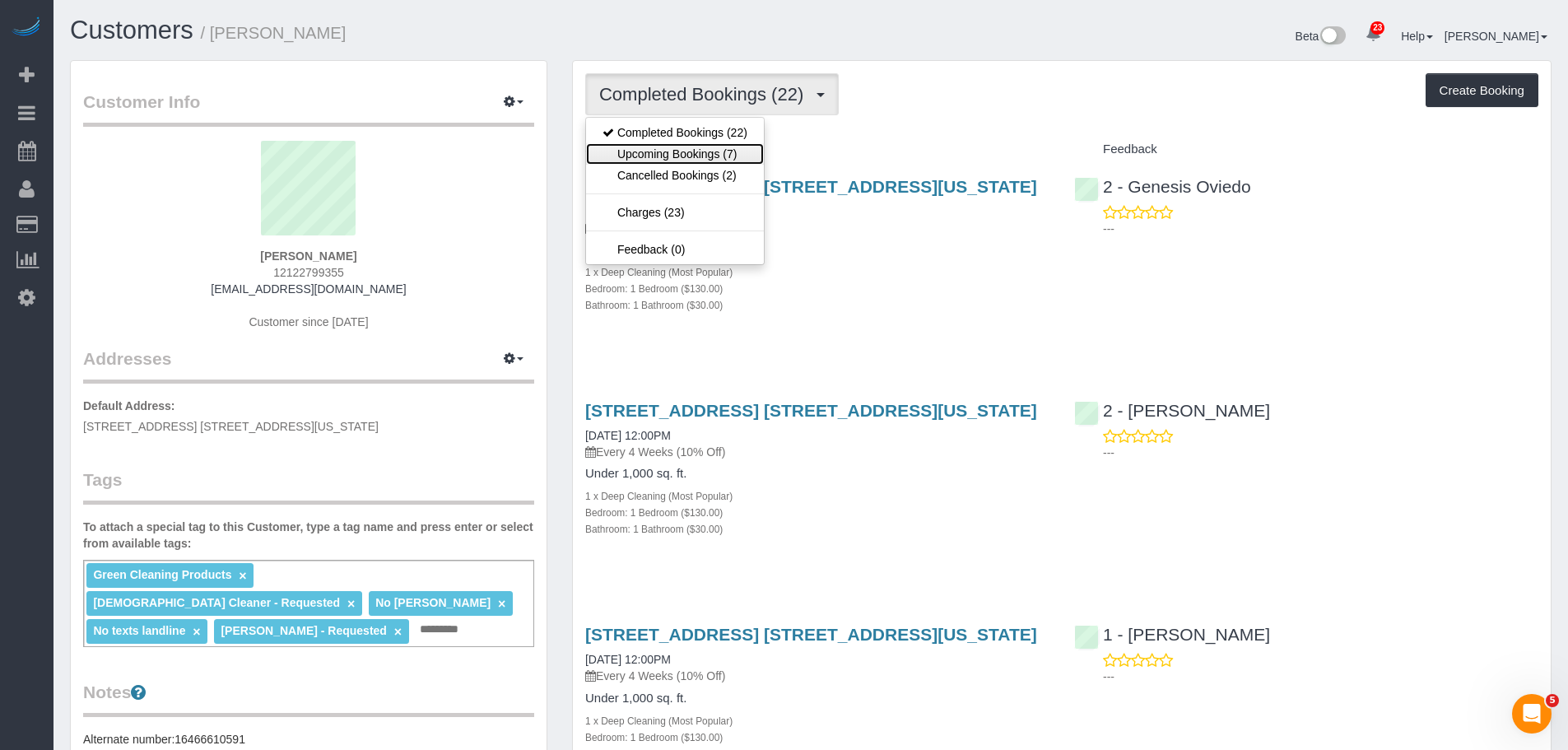
click at [699, 154] on link "Upcoming Bookings (7)" at bounding box center [674, 154] width 178 height 21
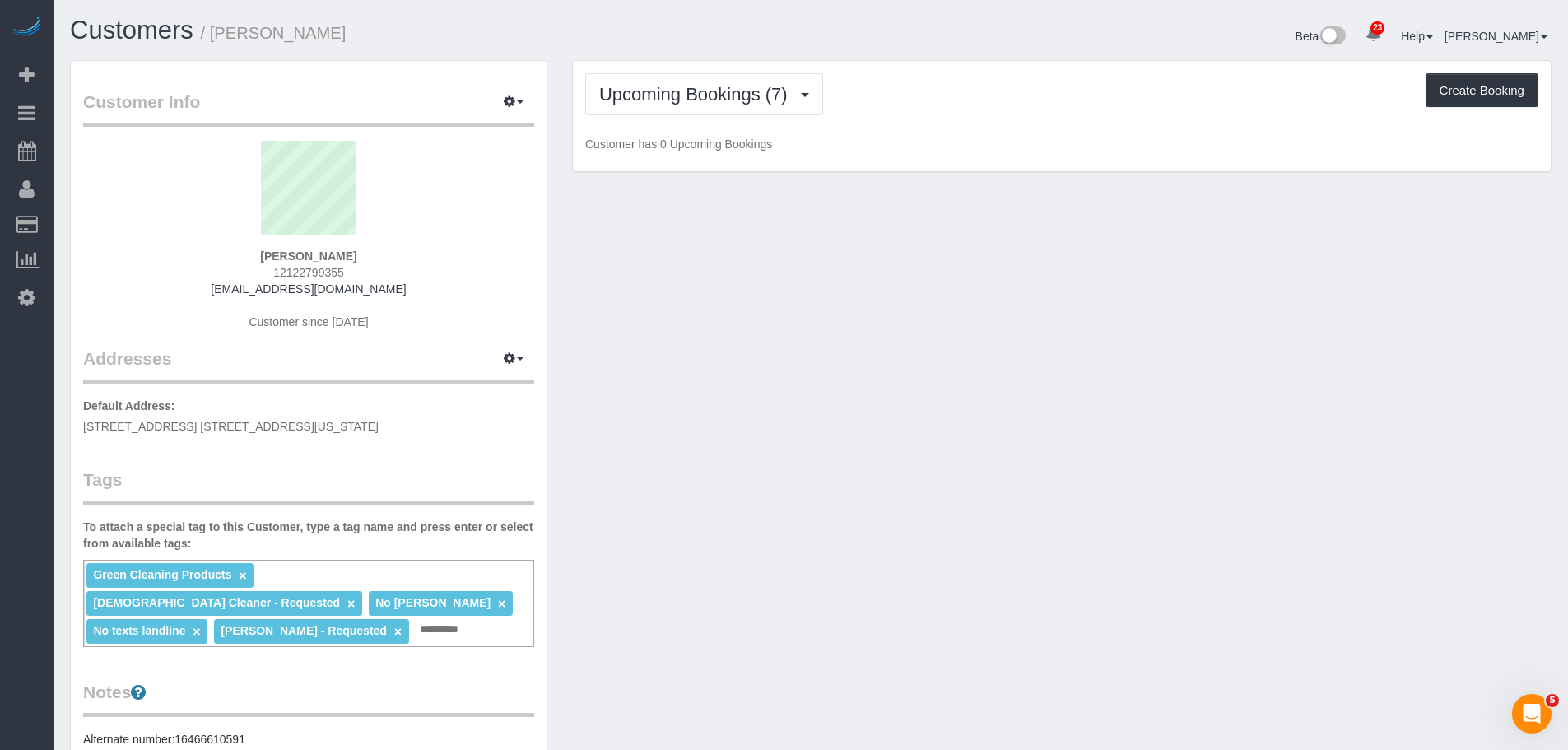
click at [1076, 110] on div "Upcoming Bookings (7) Completed Bookings (22) Upcoming Bookings (7) Cancelled B…" at bounding box center [1062, 95] width 954 height 42
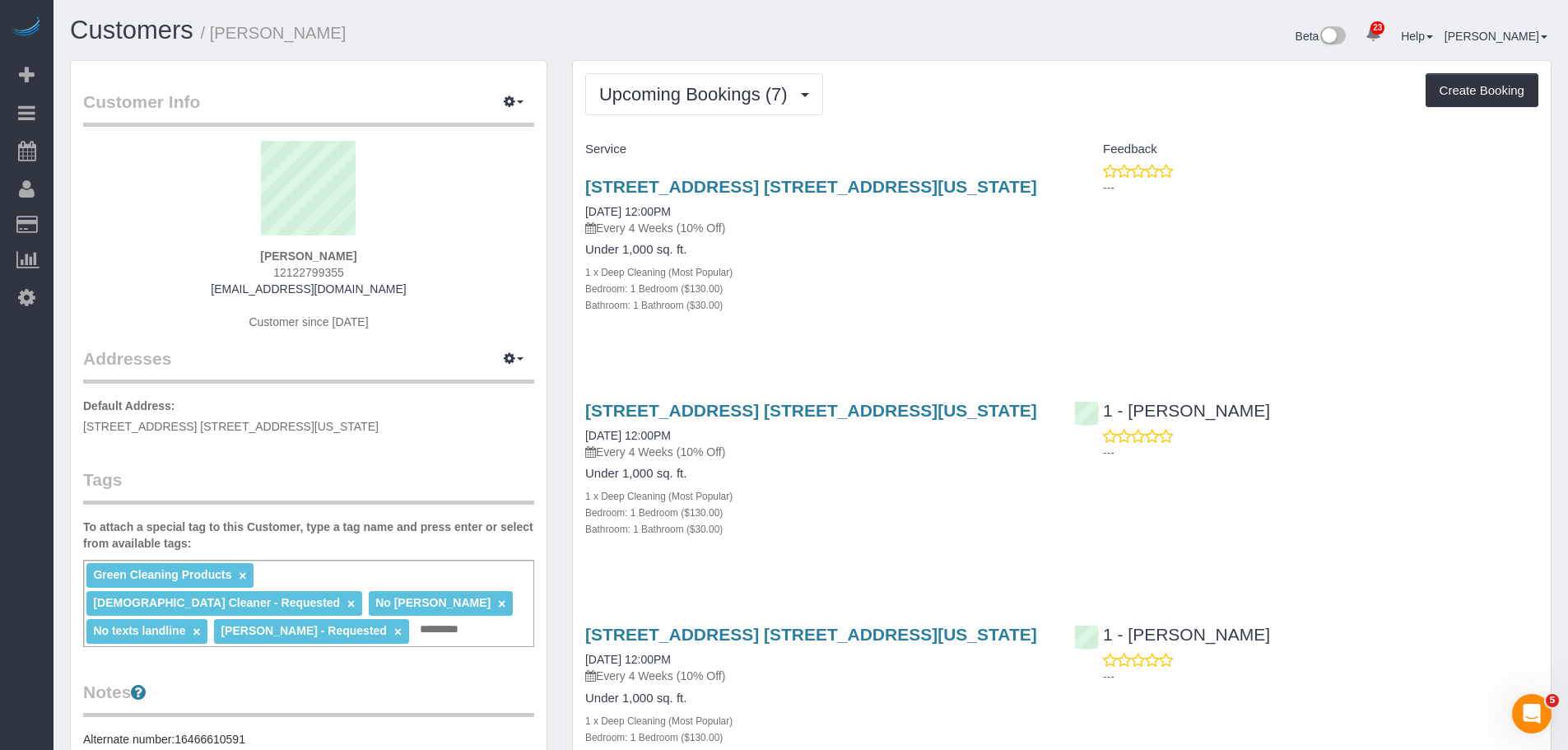
click at [1024, 136] on div "Service" at bounding box center [817, 150] width 489 height 28
click at [500, 101] on button "button" at bounding box center [514, 102] width 42 height 26
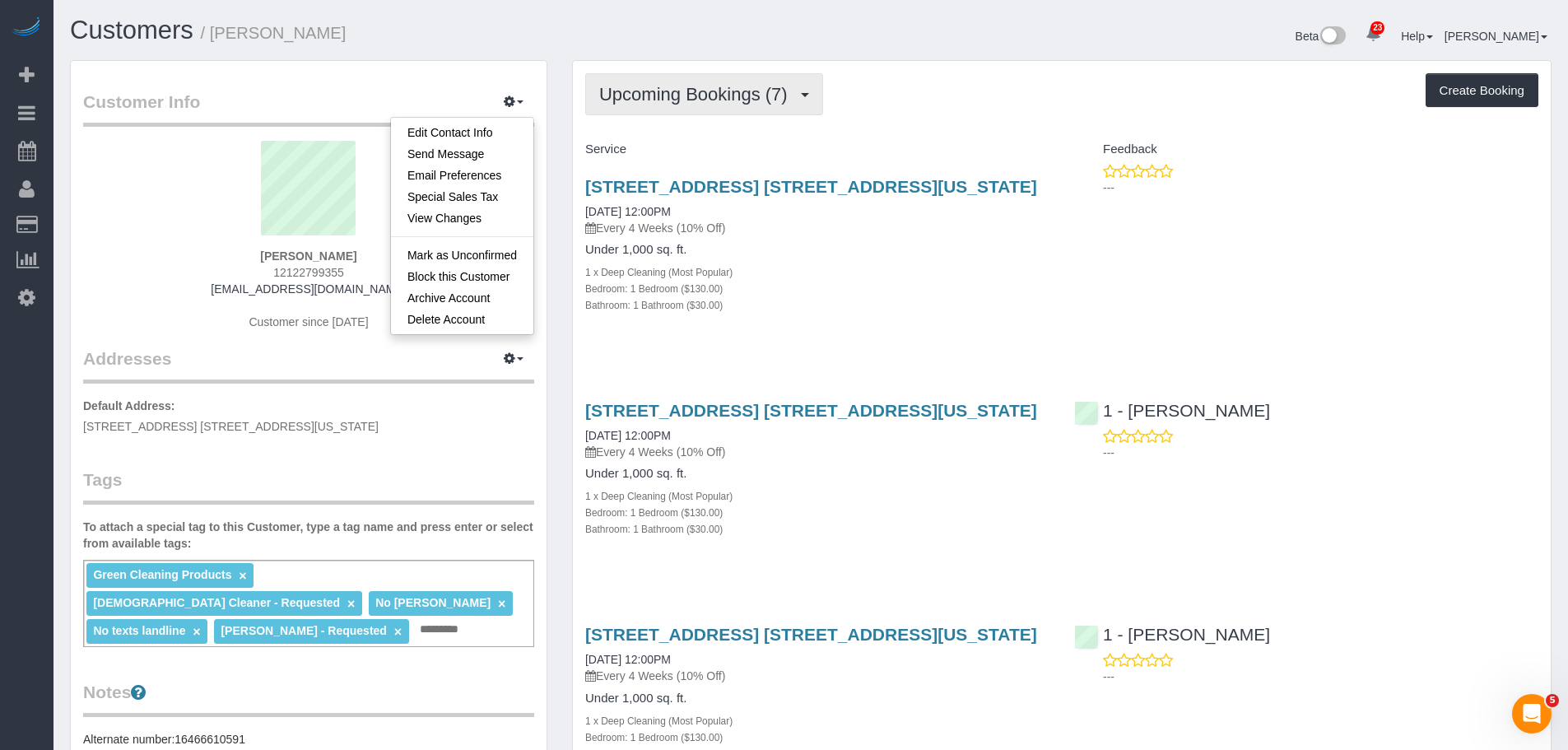
click at [735, 99] on span "Upcoming Bookings (7)" at bounding box center [697, 94] width 197 height 20
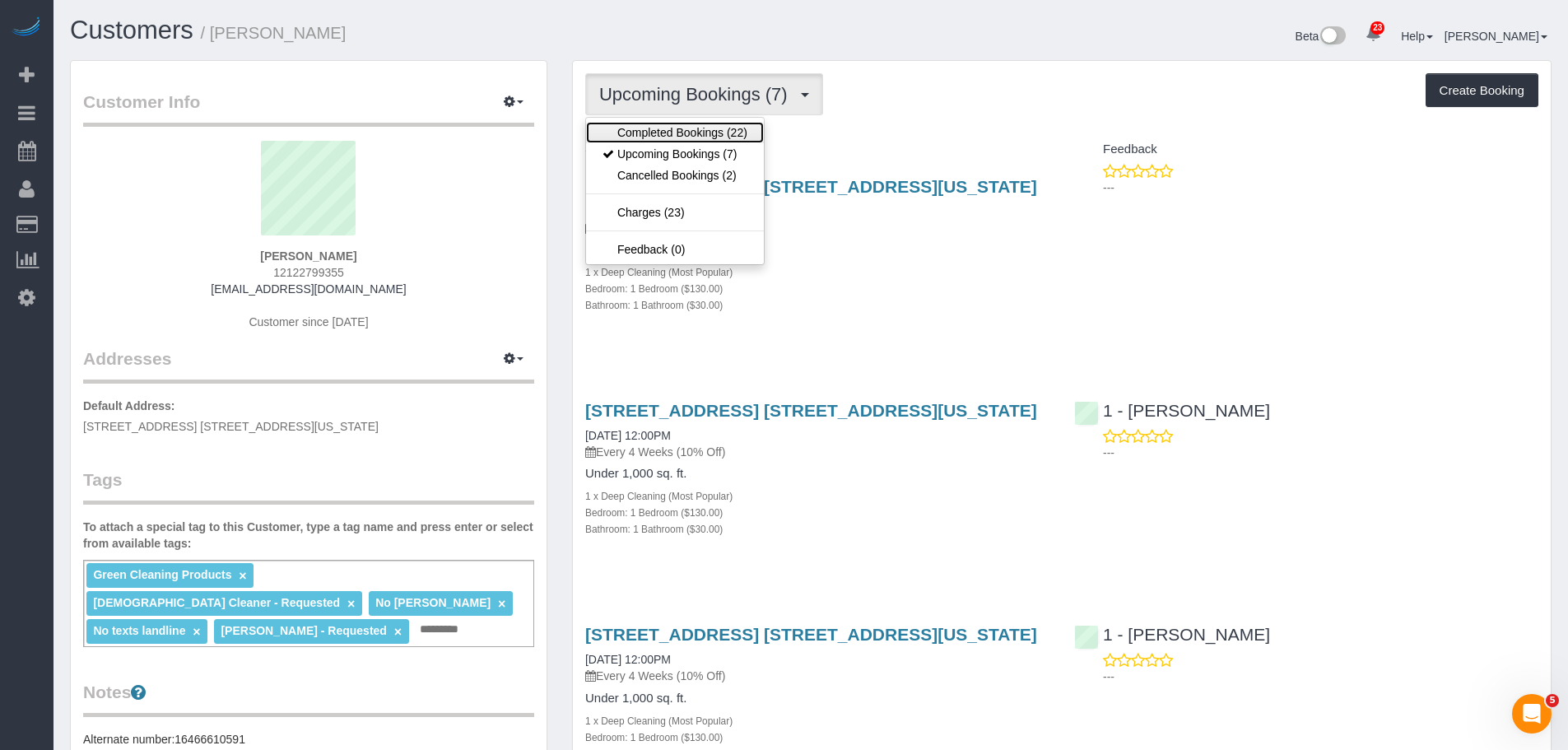
click at [696, 140] on link "Completed Bookings (22)" at bounding box center [674, 133] width 178 height 21
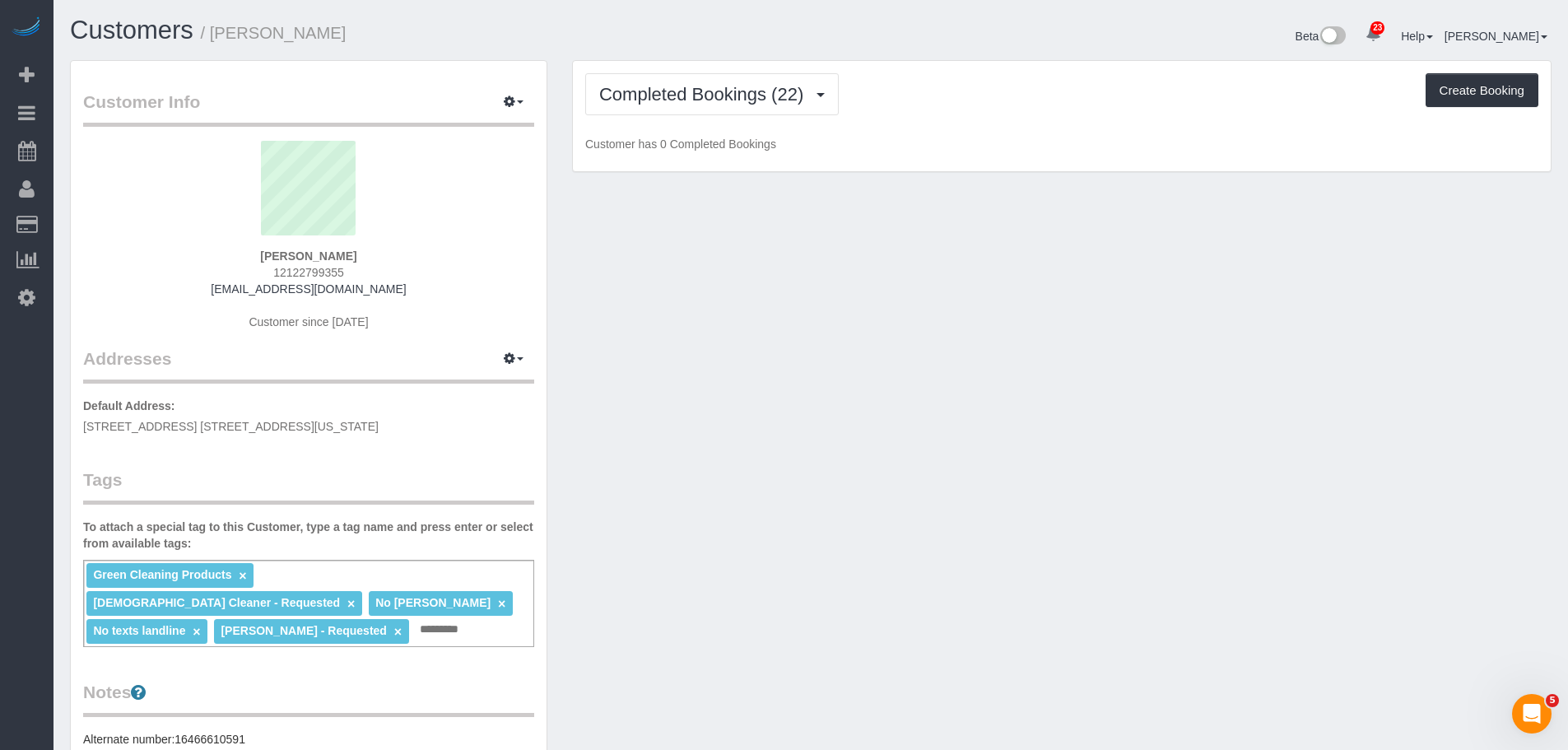
click at [1017, 124] on div "Completed Bookings (22) Completed Bookings (22) Upcoming Bookings (7) Cancelled…" at bounding box center [1062, 117] width 978 height 111
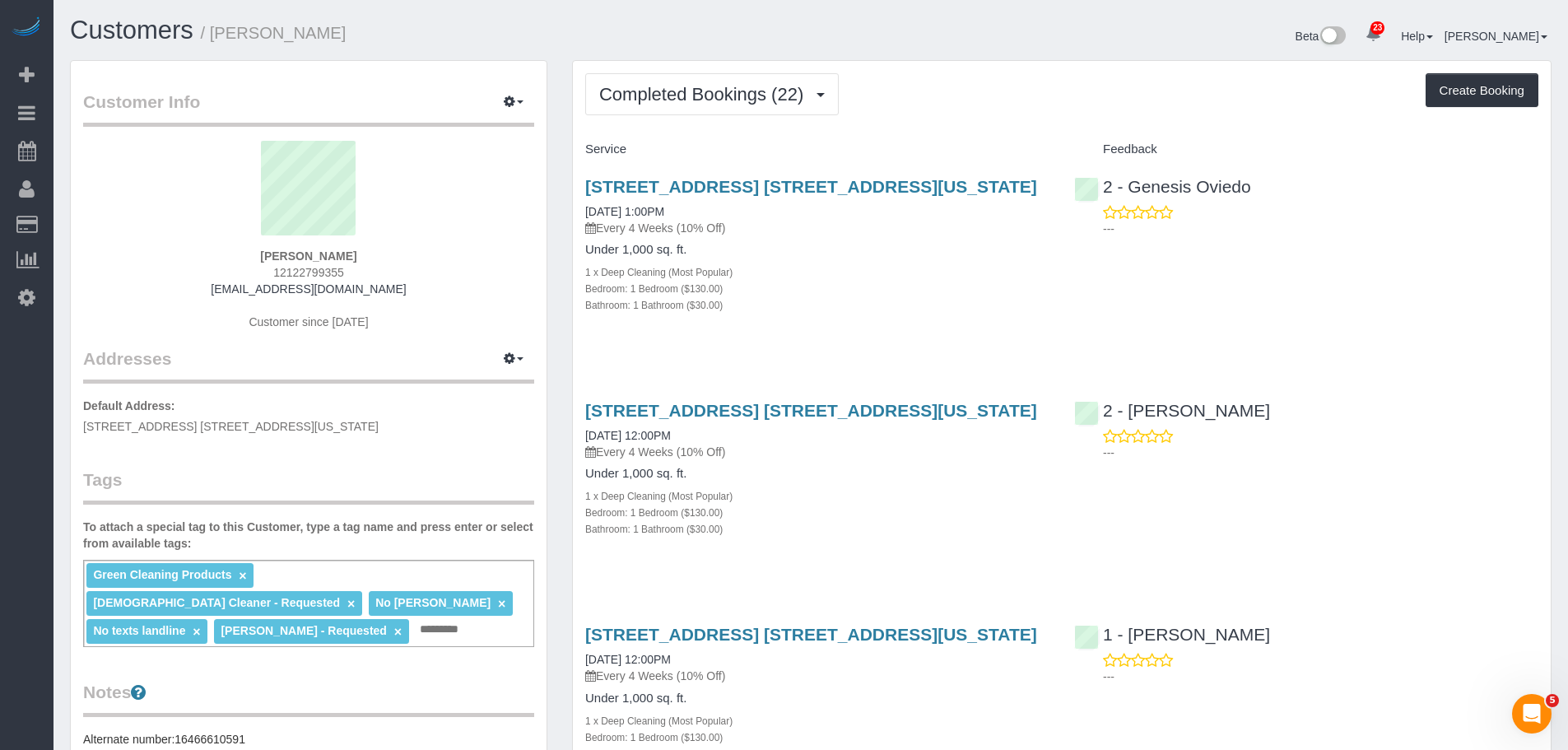
click at [1015, 102] on div "Completed Bookings (22) Completed Bookings (22) Upcoming Bookings (7) Cancelled…" at bounding box center [1062, 95] width 954 height 42
click at [395, 246] on div "[PERSON_NAME] 12122799355 [EMAIL_ADDRESS][DOMAIN_NAME] Customer since [DATE]" at bounding box center [308, 243] width 451 height 206
click at [387, 256] on div "[PERSON_NAME] 12122799355 [EMAIL_ADDRESS][DOMAIN_NAME] Customer since [DATE]" at bounding box center [308, 243] width 451 height 206
copy strong "[PERSON_NAME]"
click at [707, 83] on button "Completed Bookings (22)" at bounding box center [712, 95] width 254 height 42
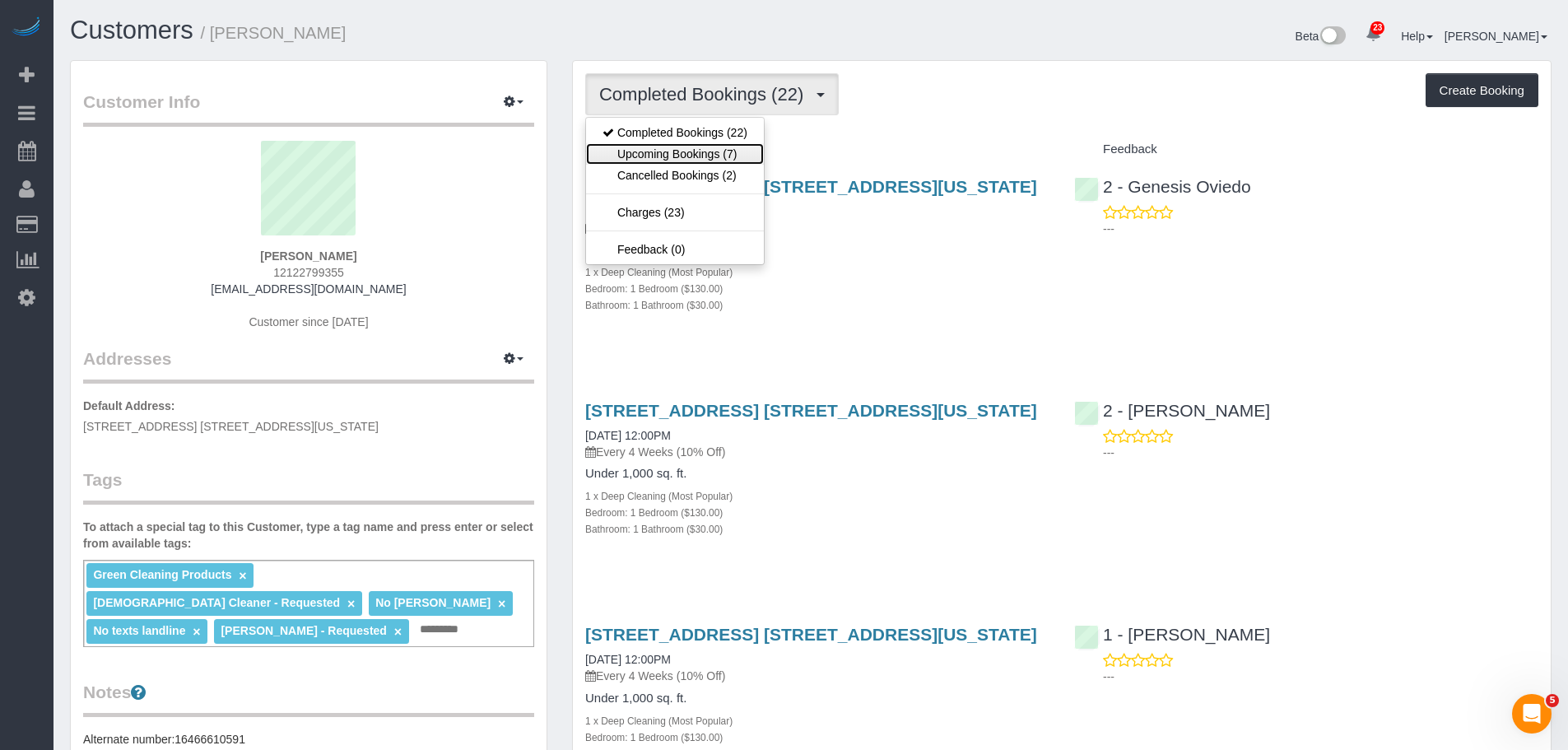
click at [689, 156] on link "Upcoming Bookings (7)" at bounding box center [674, 154] width 178 height 21
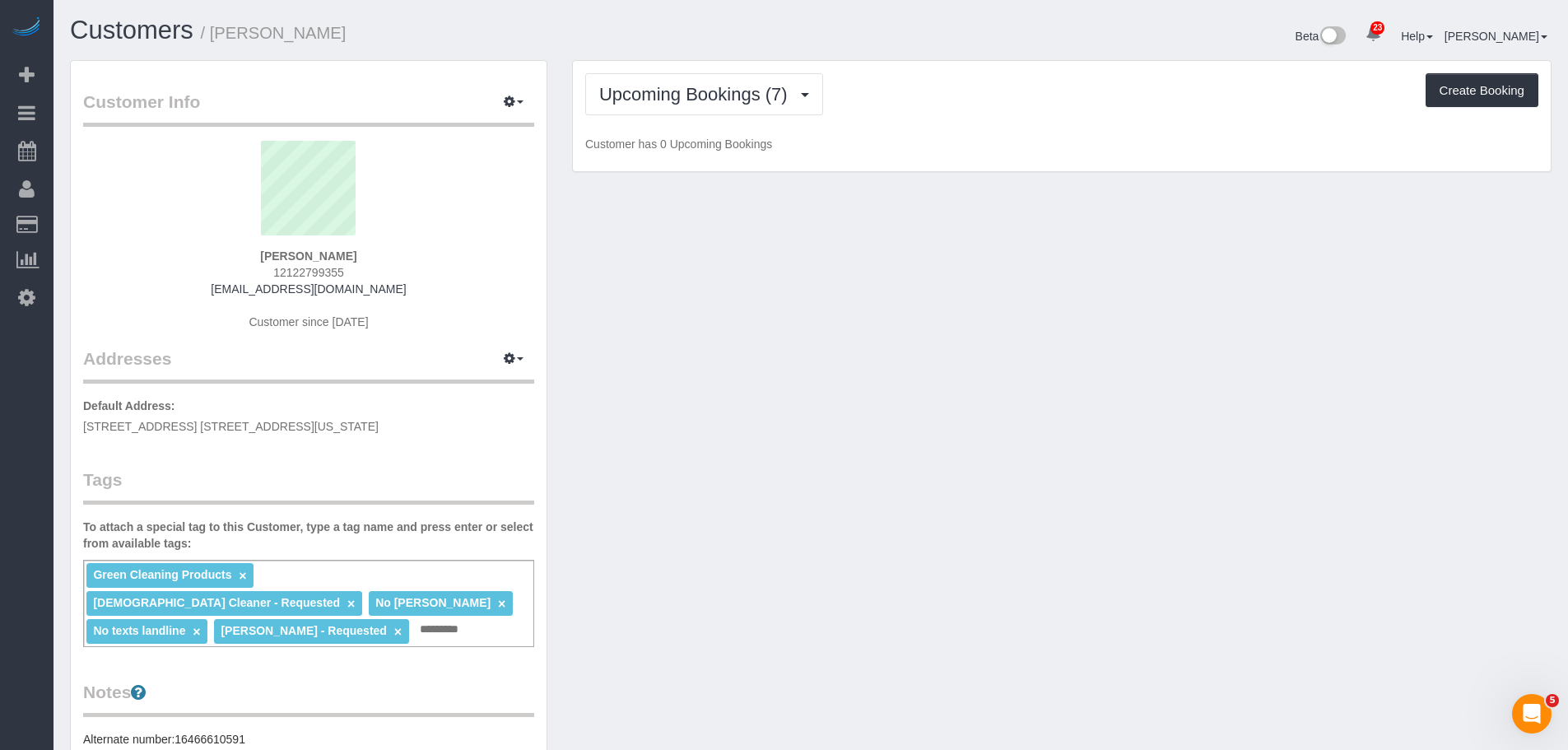
click at [924, 126] on div "Upcoming Bookings (7) Completed Bookings (22) Upcoming Bookings (7) Cancelled B…" at bounding box center [1062, 117] width 978 height 111
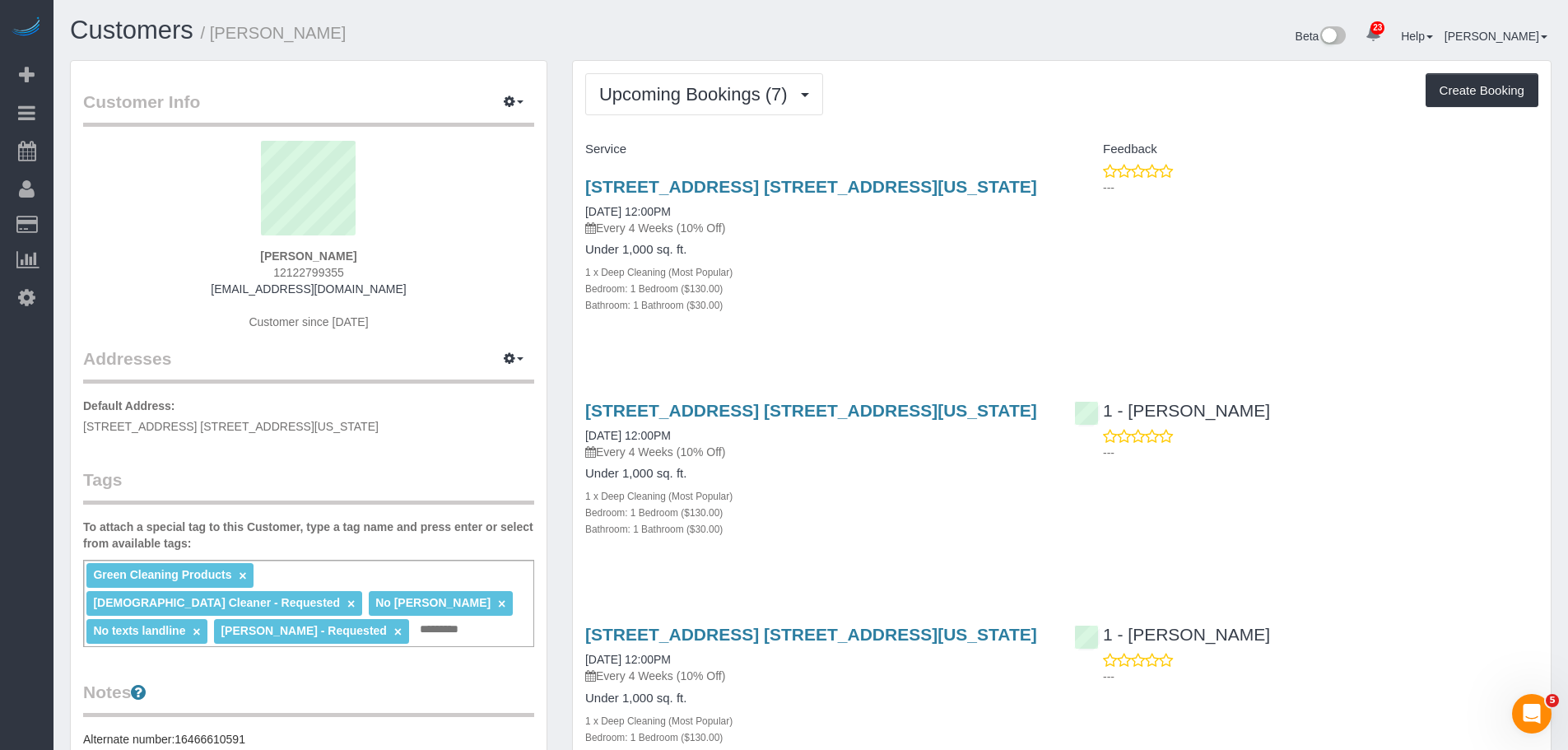
click at [960, 319] on div "[STREET_ADDRESS] [STREET_ADDRESS][US_STATE] [DATE] 12:00PM Every 4 Weeks (10% O…" at bounding box center [817, 254] width 489 height 183
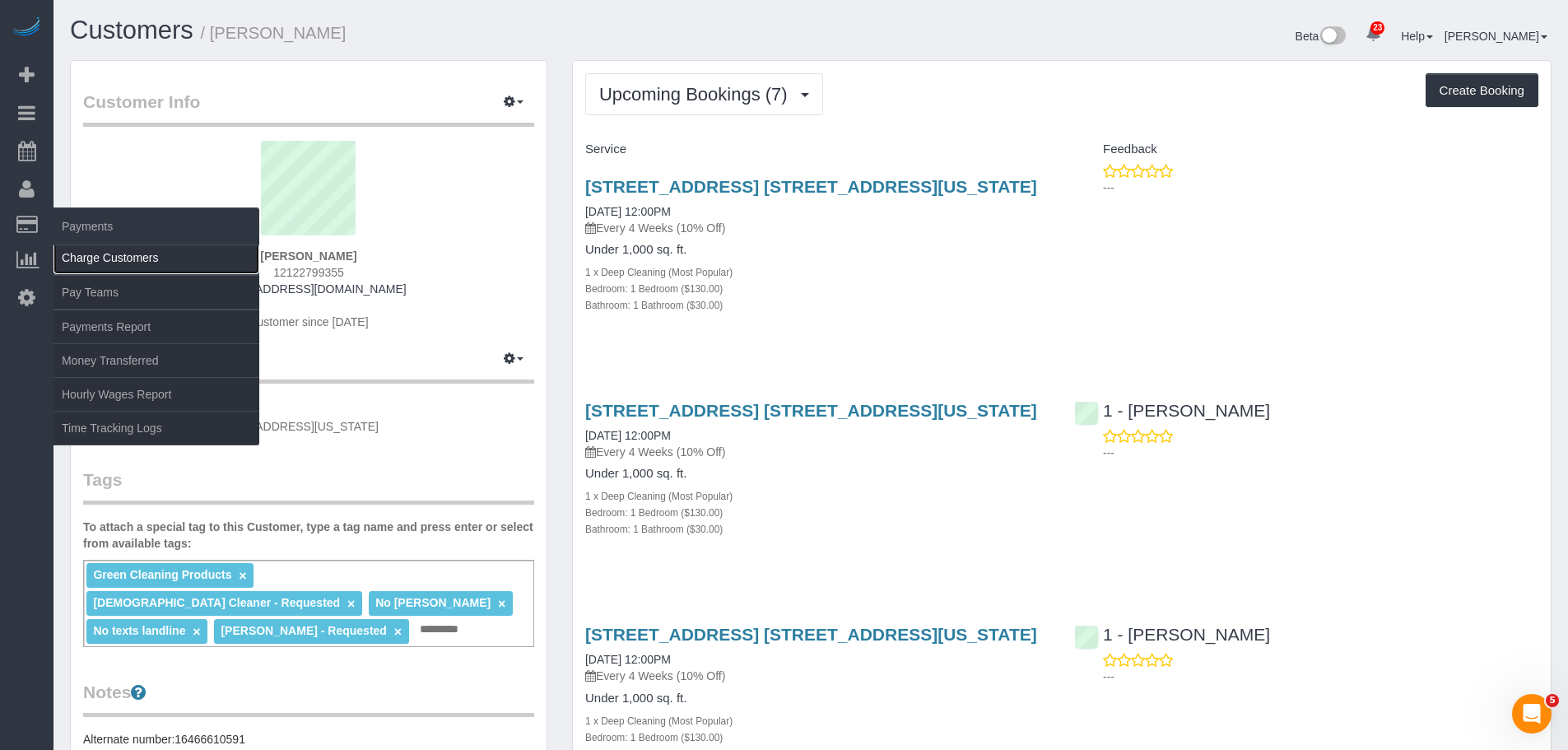
click at [118, 256] on link "Charge Customers" at bounding box center [156, 257] width 206 height 33
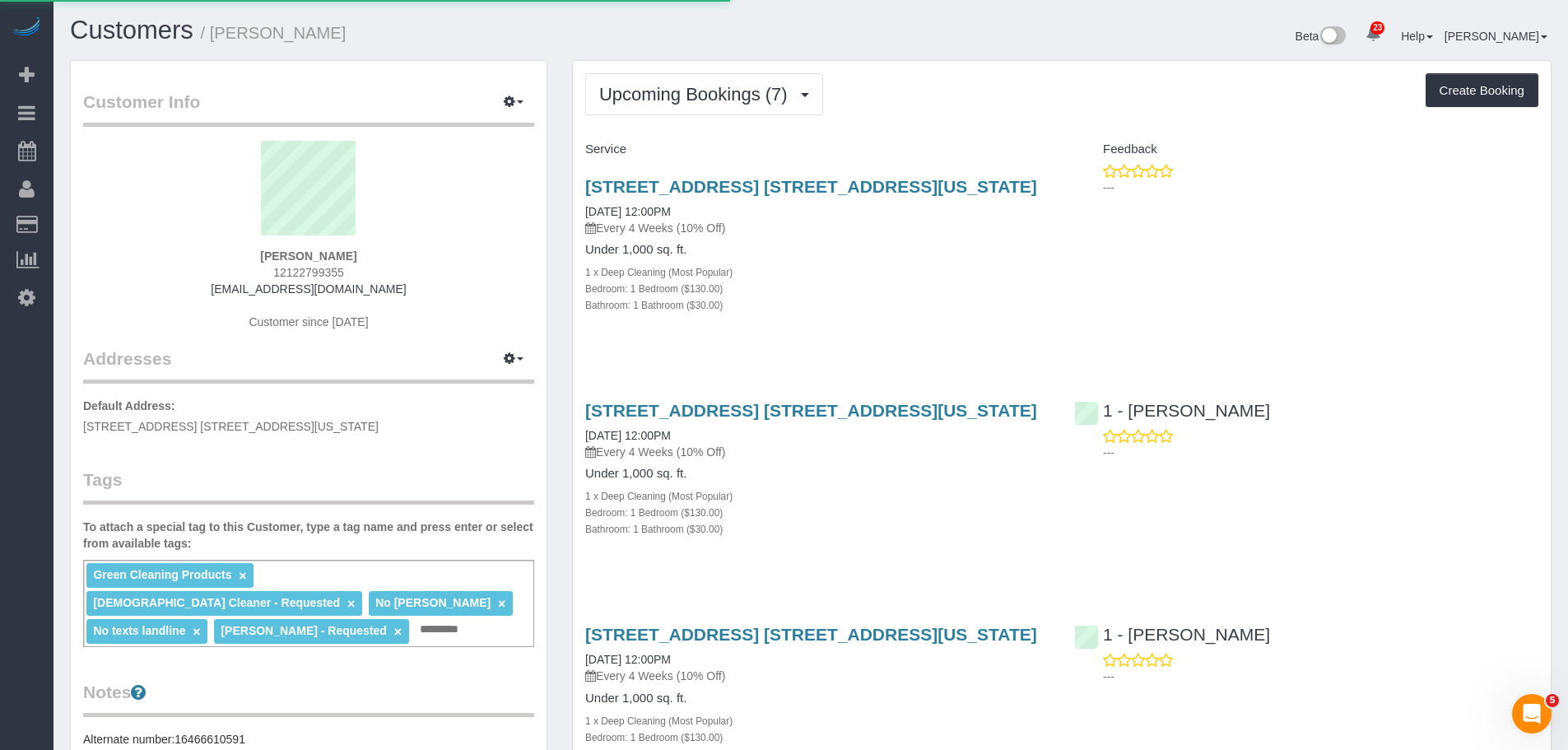
select select
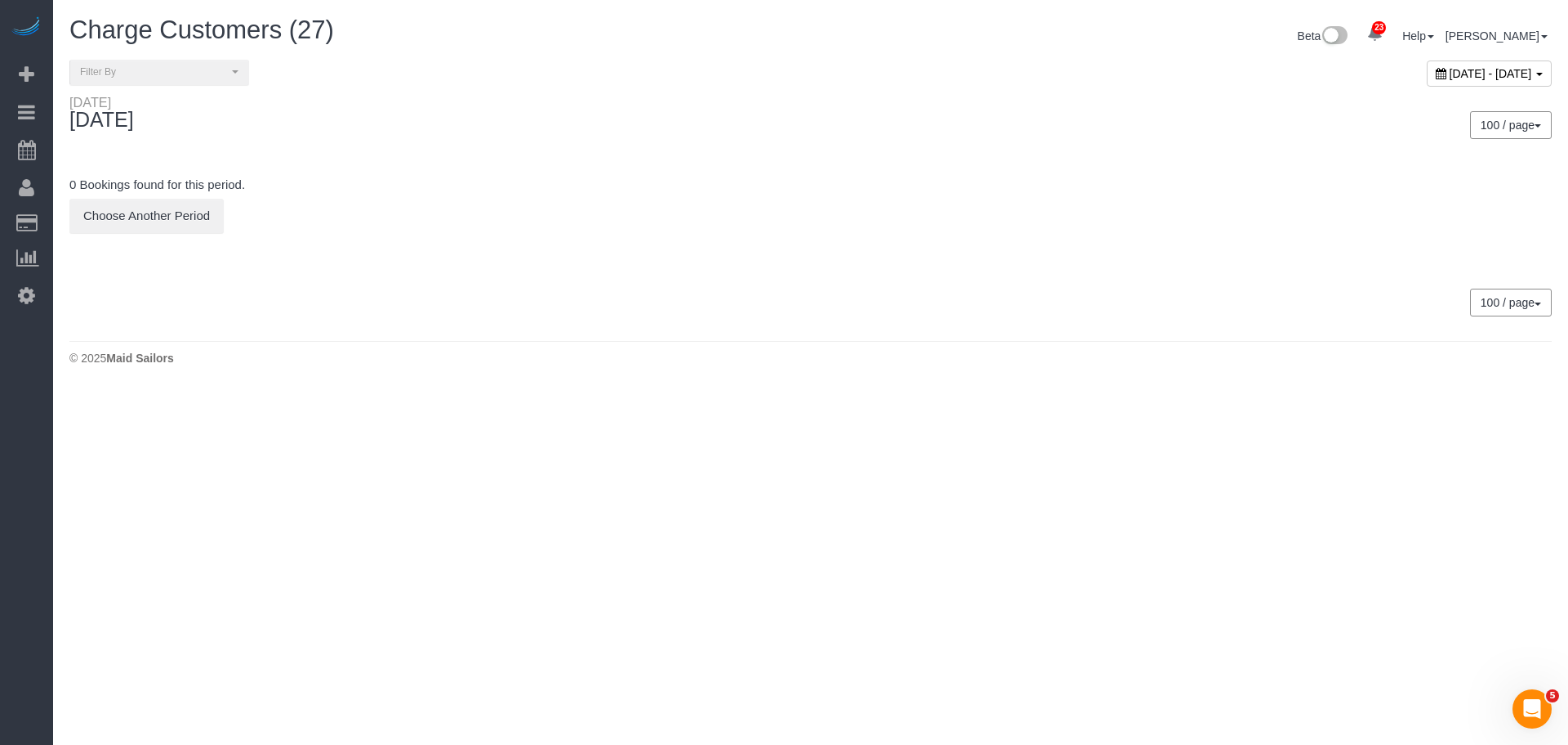
click at [1450, 68] on span "[DATE] - [DATE]" at bounding box center [1491, 73] width 82 height 13
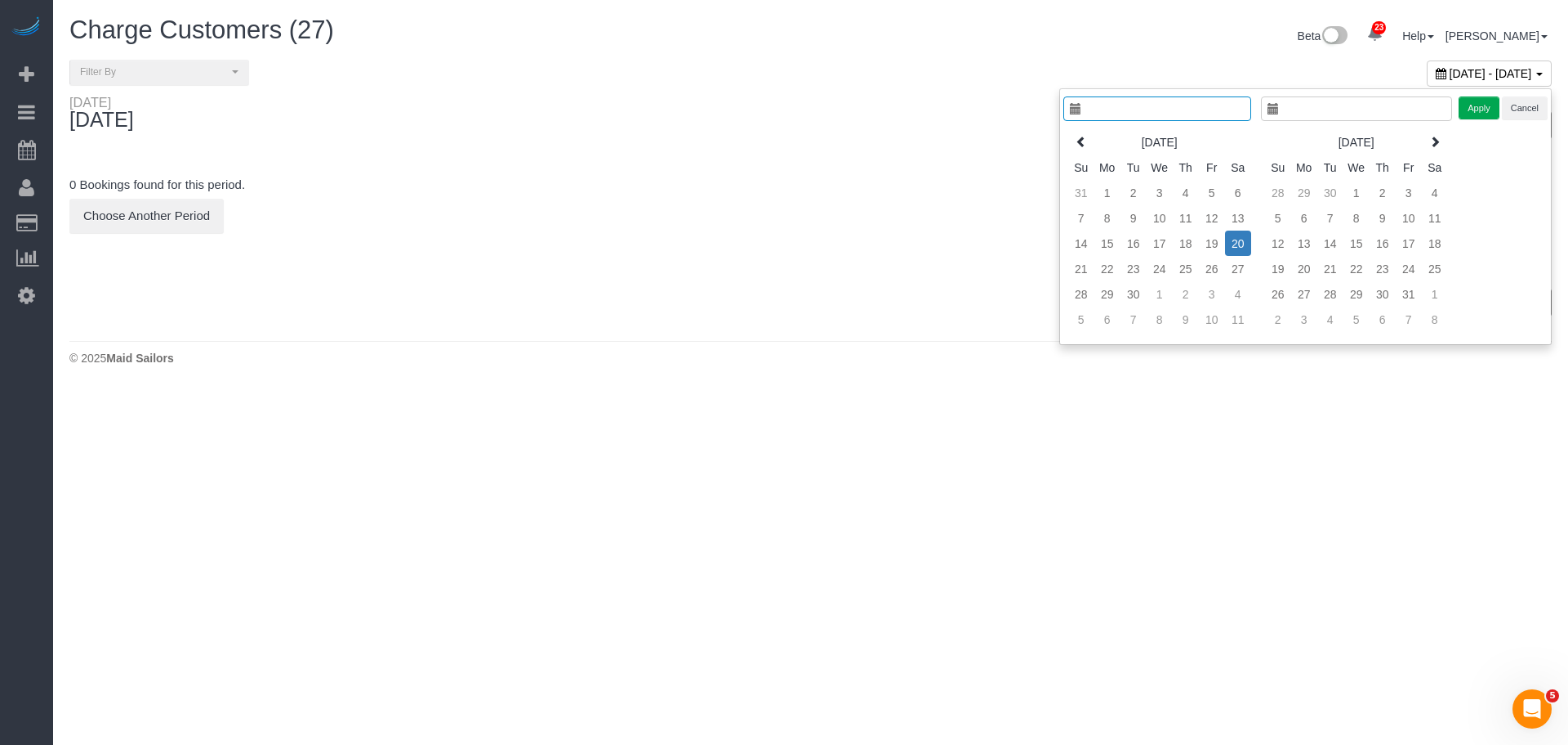
type input "**********"
click at [1244, 271] on div "[DATE] Su Mo Tu We Th Fr Sa 31 1 2 3 4 5 6 7 8 9 10 11 12 13 14 15 16 17 18 19 …" at bounding box center [1162, 231] width 197 height 211
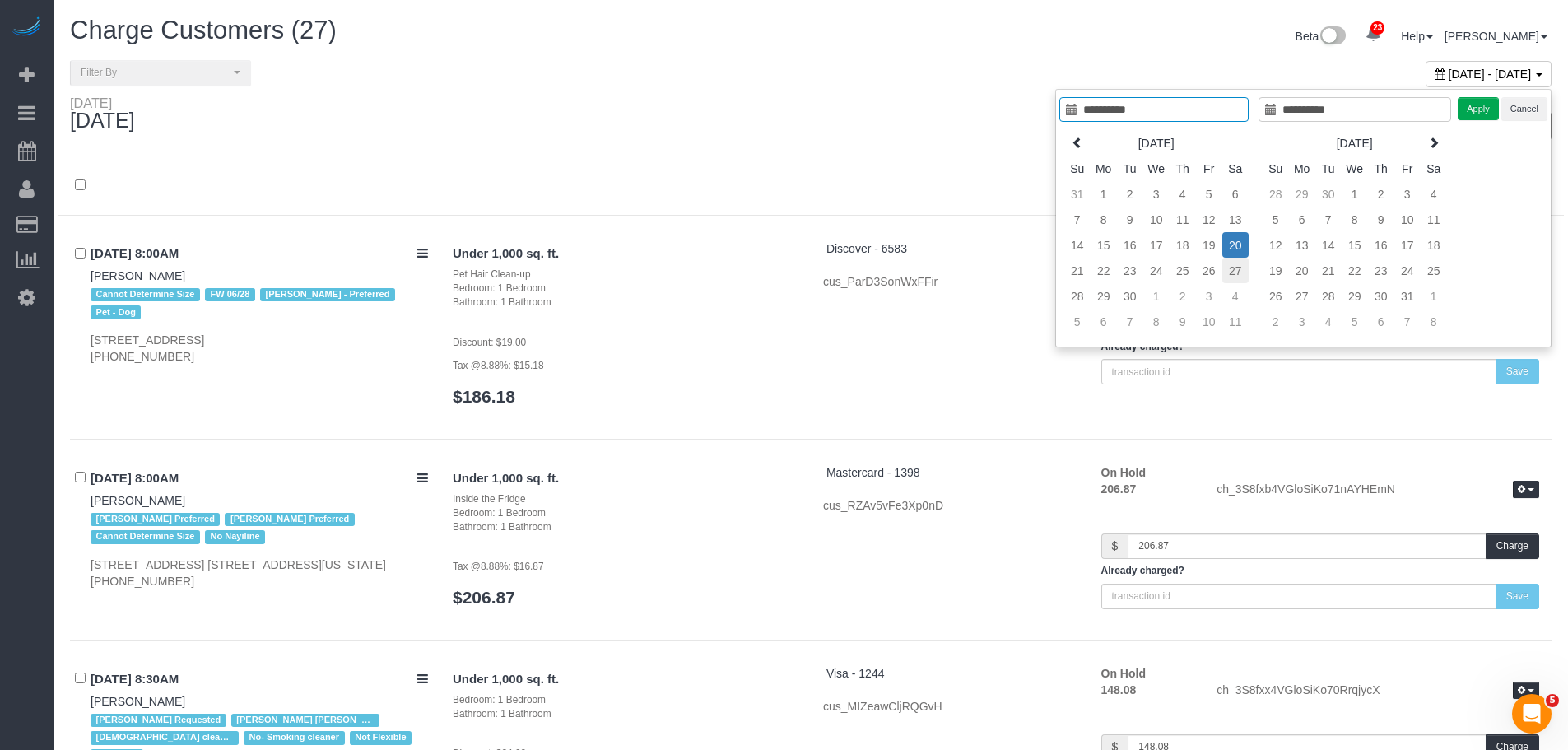
type input "**********"
click at [1240, 273] on td "27" at bounding box center [1236, 270] width 27 height 26
type input "**********"
click at [1240, 273] on td "27" at bounding box center [1236, 270] width 27 height 26
type input "**********"
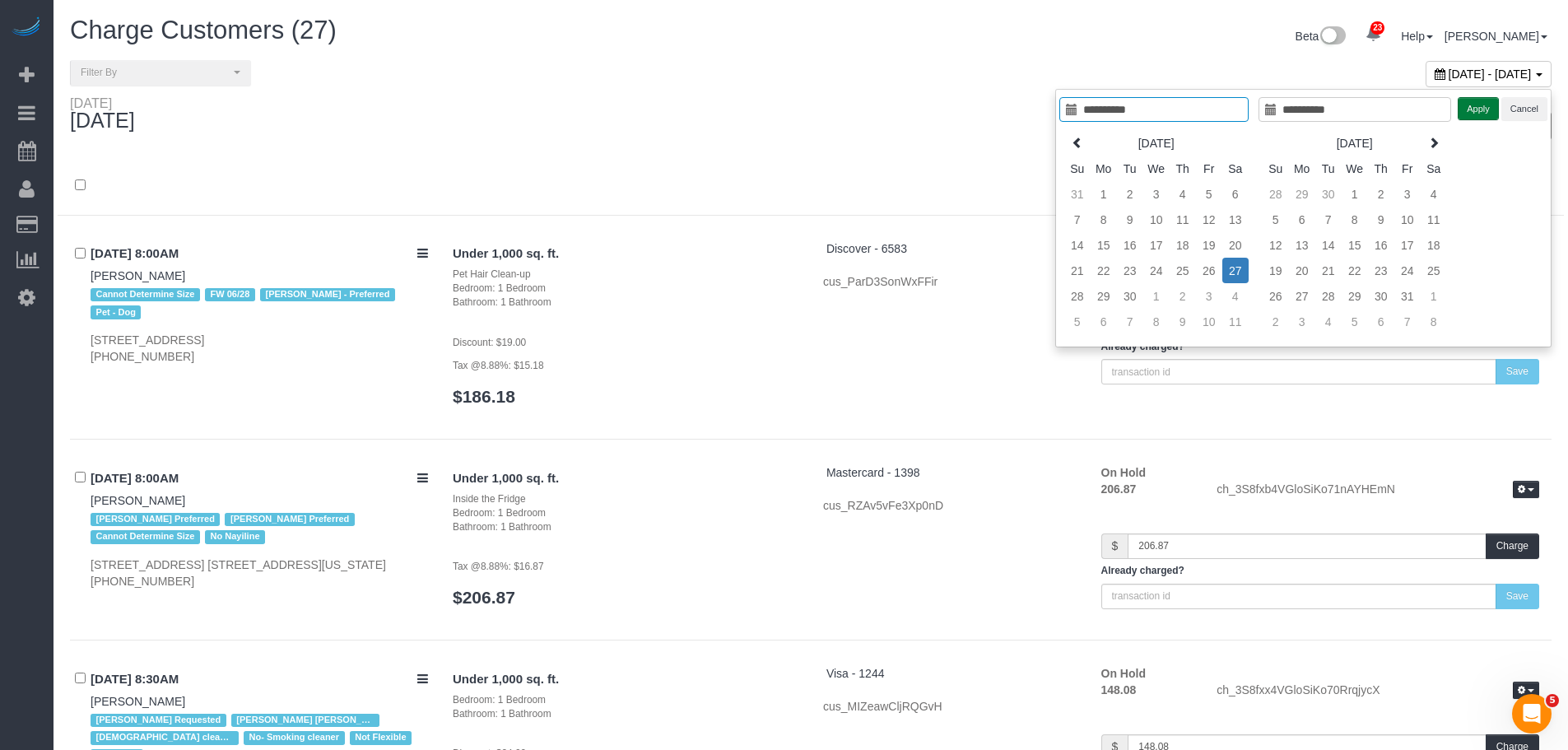
drag, startPoint x: 1475, startPoint y: 116, endPoint x: 1304, endPoint y: 156, distance: 175.6
click at [1472, 116] on button "Apply" at bounding box center [1479, 109] width 42 height 24
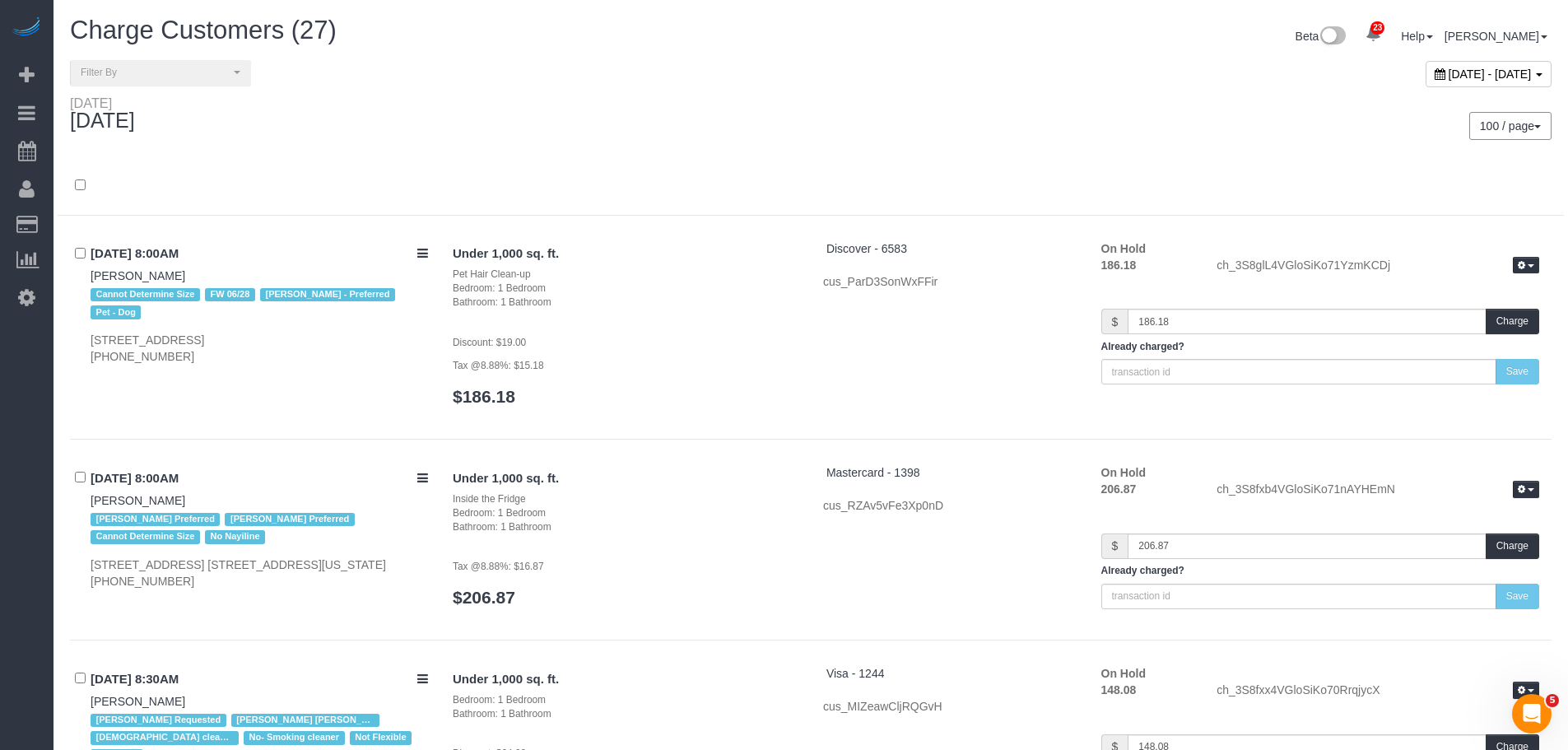
click at [755, 162] on div at bounding box center [811, 186] width 1507 height 59
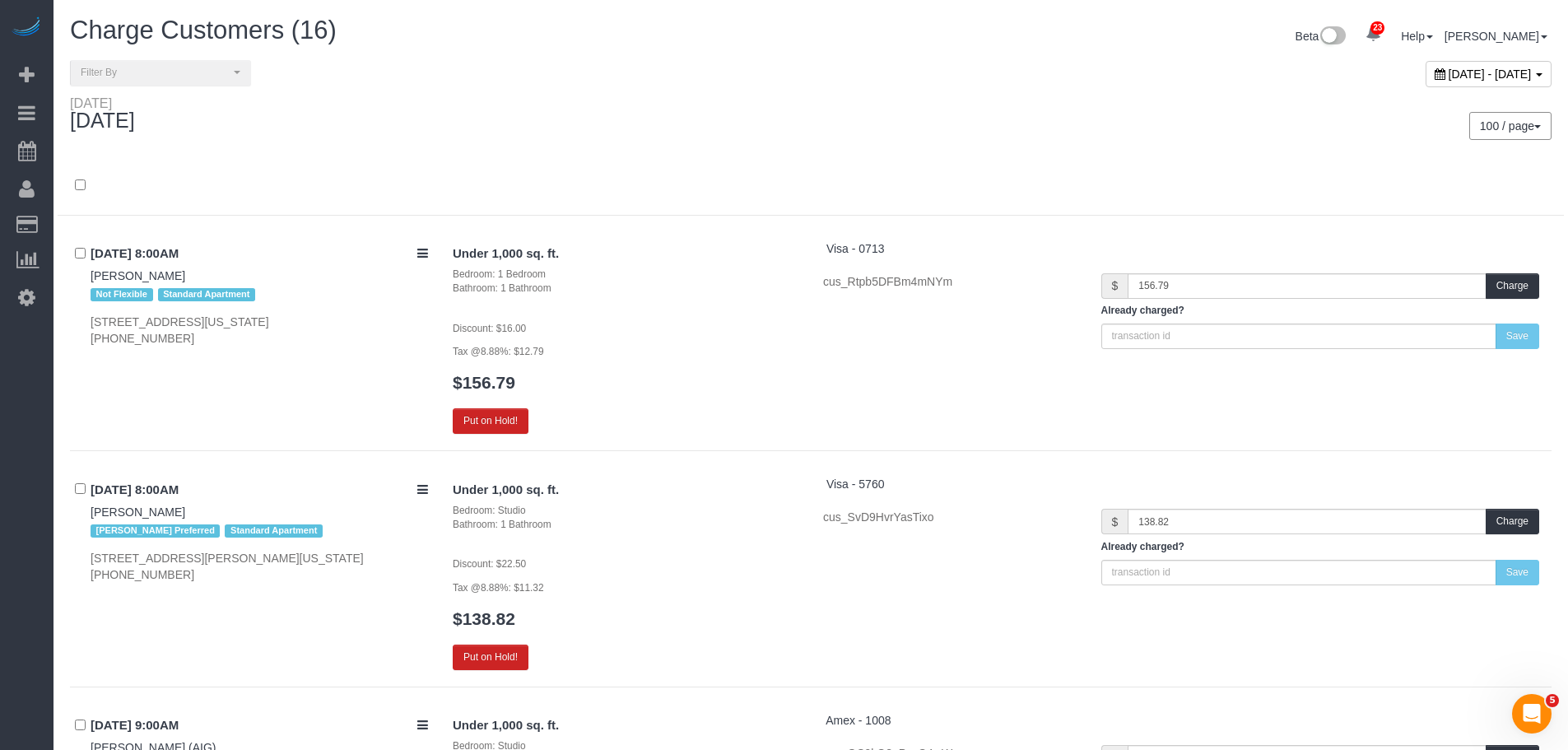
scroll to position [2961, 0]
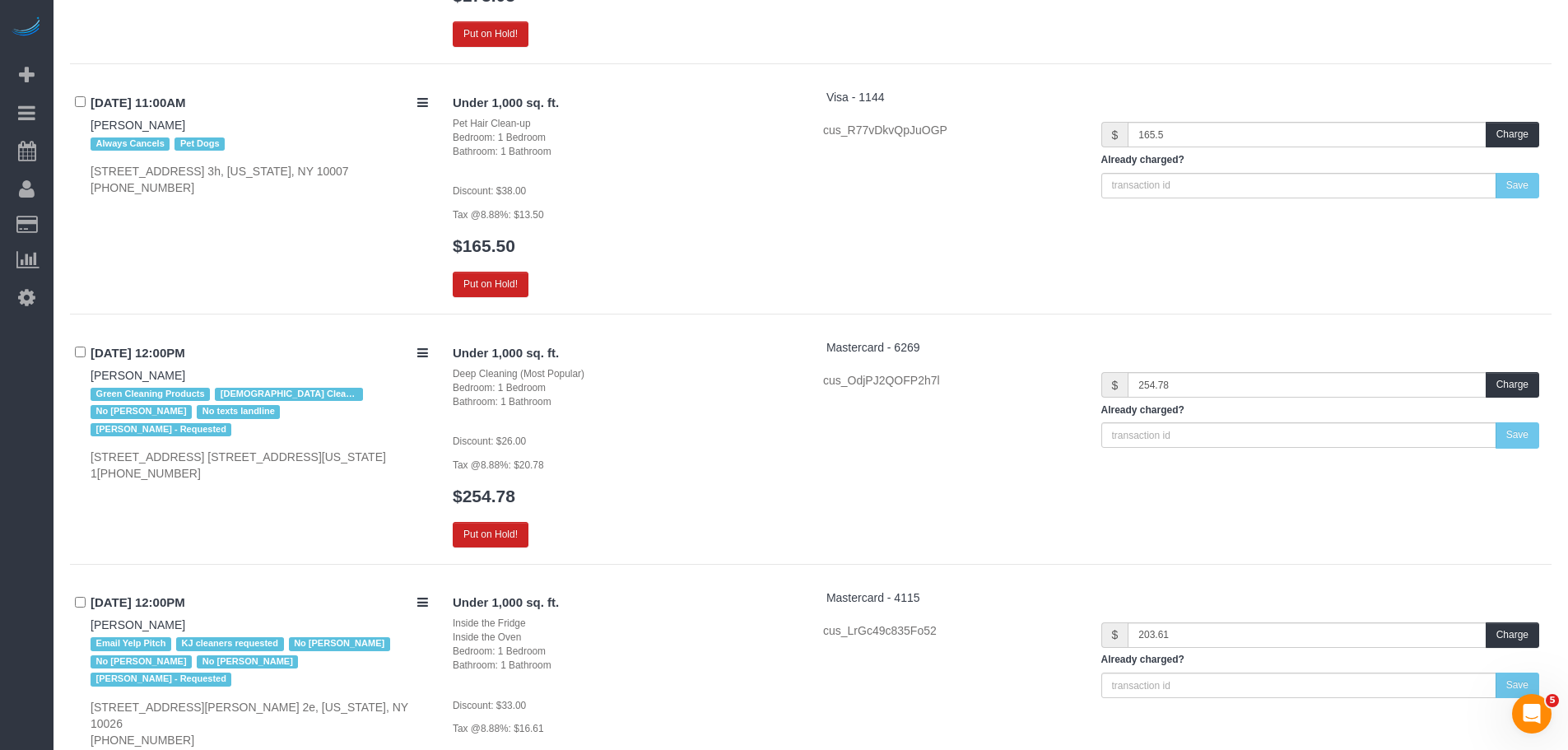
drag, startPoint x: 730, startPoint y: 208, endPoint x: 1187, endPoint y: 207, distance: 457.0
click at [730, 208] on p "Tax @8.88%: $13.50" at bounding box center [625, 214] width 346 height 17
